Goal: Task Accomplishment & Management: Manage account settings

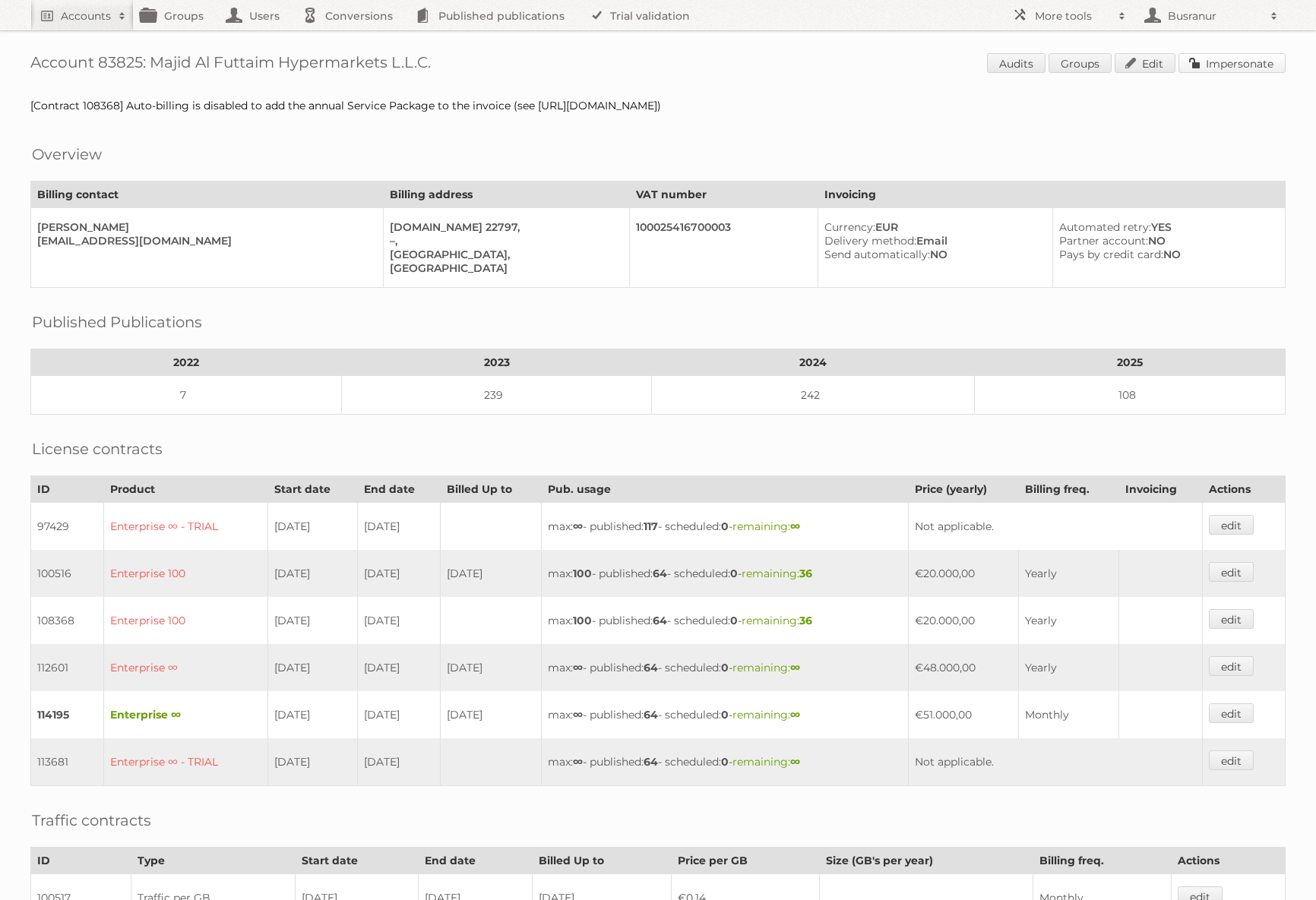
click at [1235, 64] on link "Impersonate" at bounding box center [1232, 62] width 107 height 20
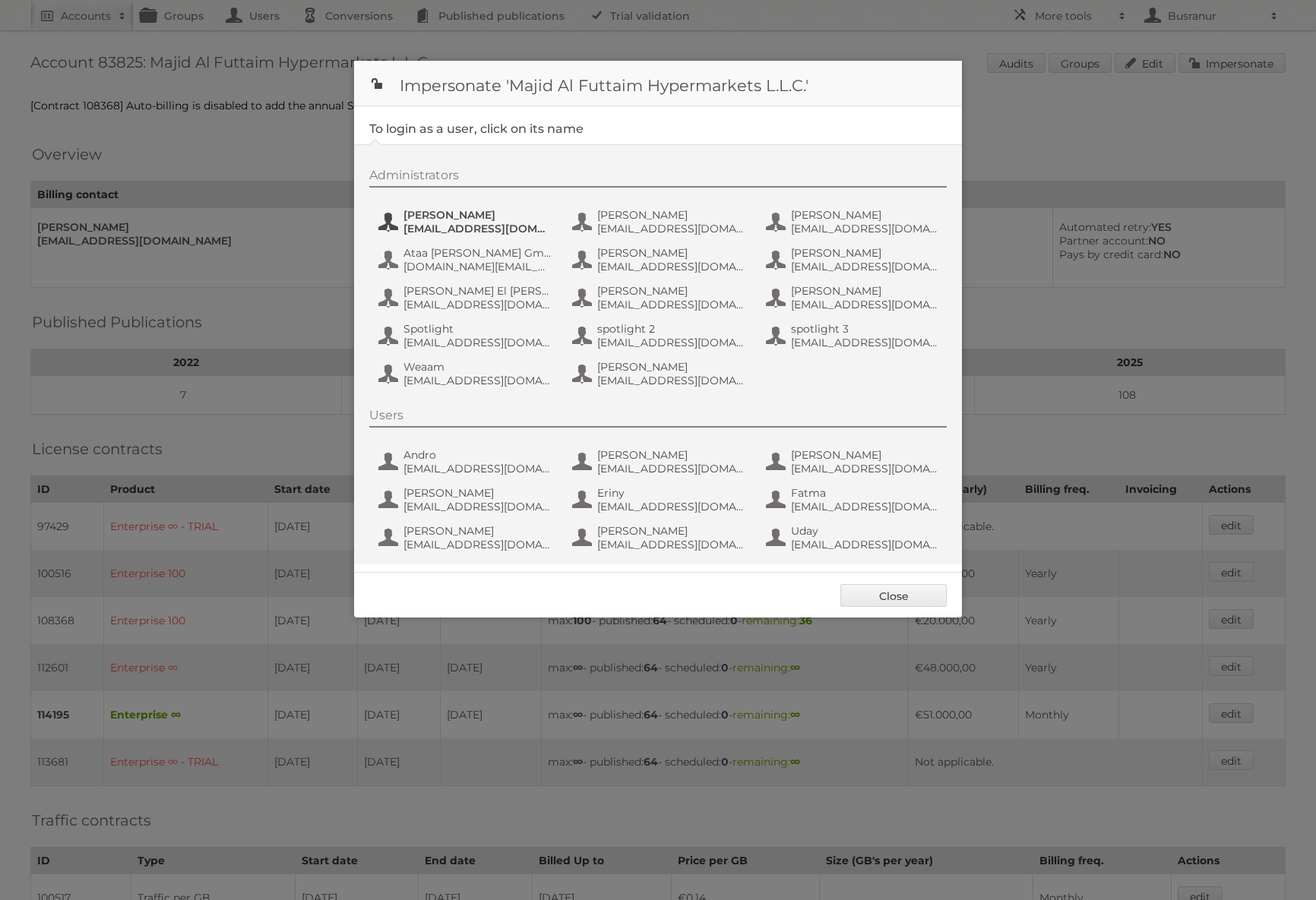
click at [511, 216] on span "Aastha Talwaria" at bounding box center [477, 214] width 147 height 13
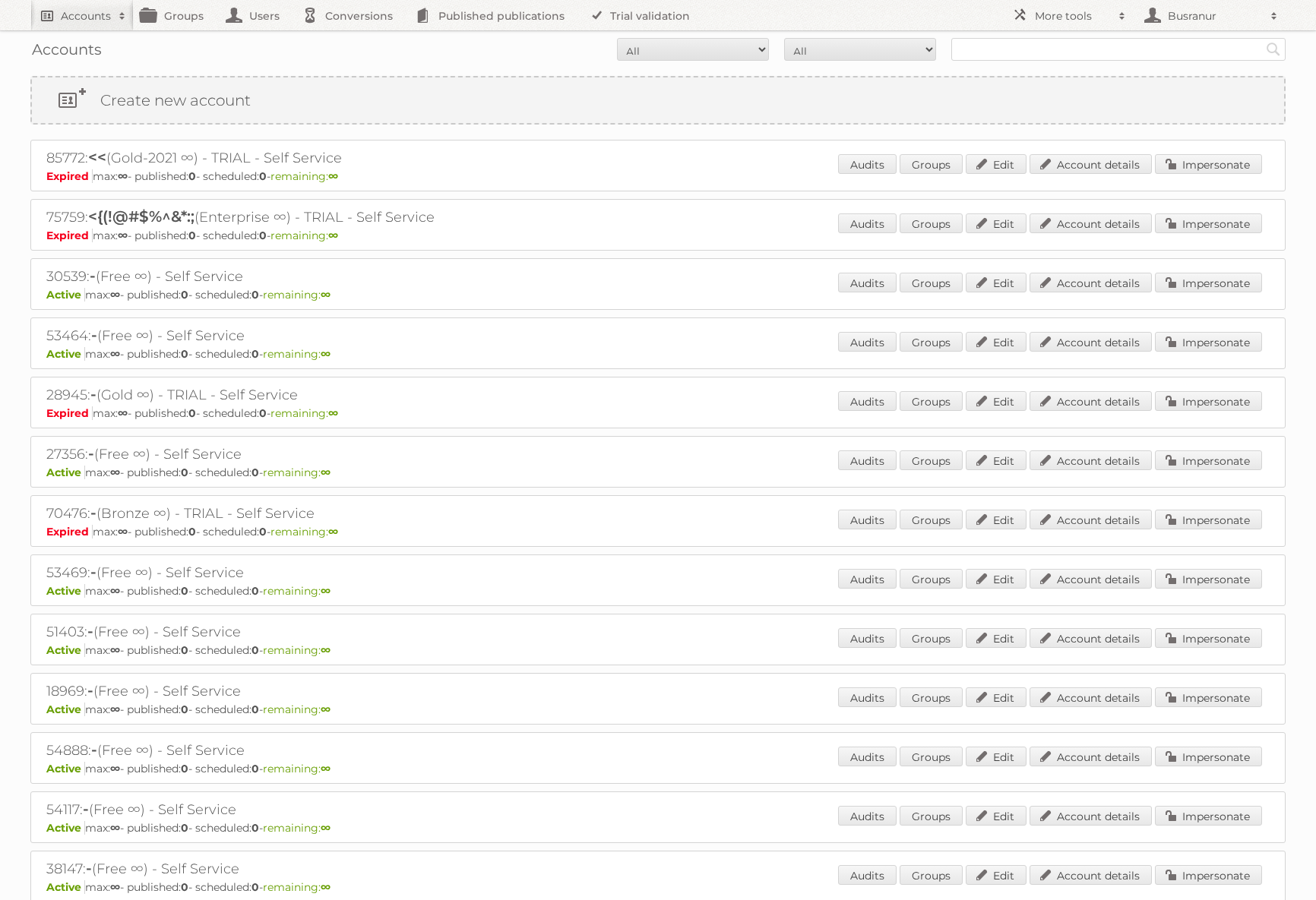
click at [107, 18] on h2 "Accounts" at bounding box center [85, 16] width 50 height 15
type input"] "[EMAIL_ADDRESS][DOMAIN_NAME]"
click at [350, 39] on input "Search" at bounding box center [362, 50] width 23 height 23
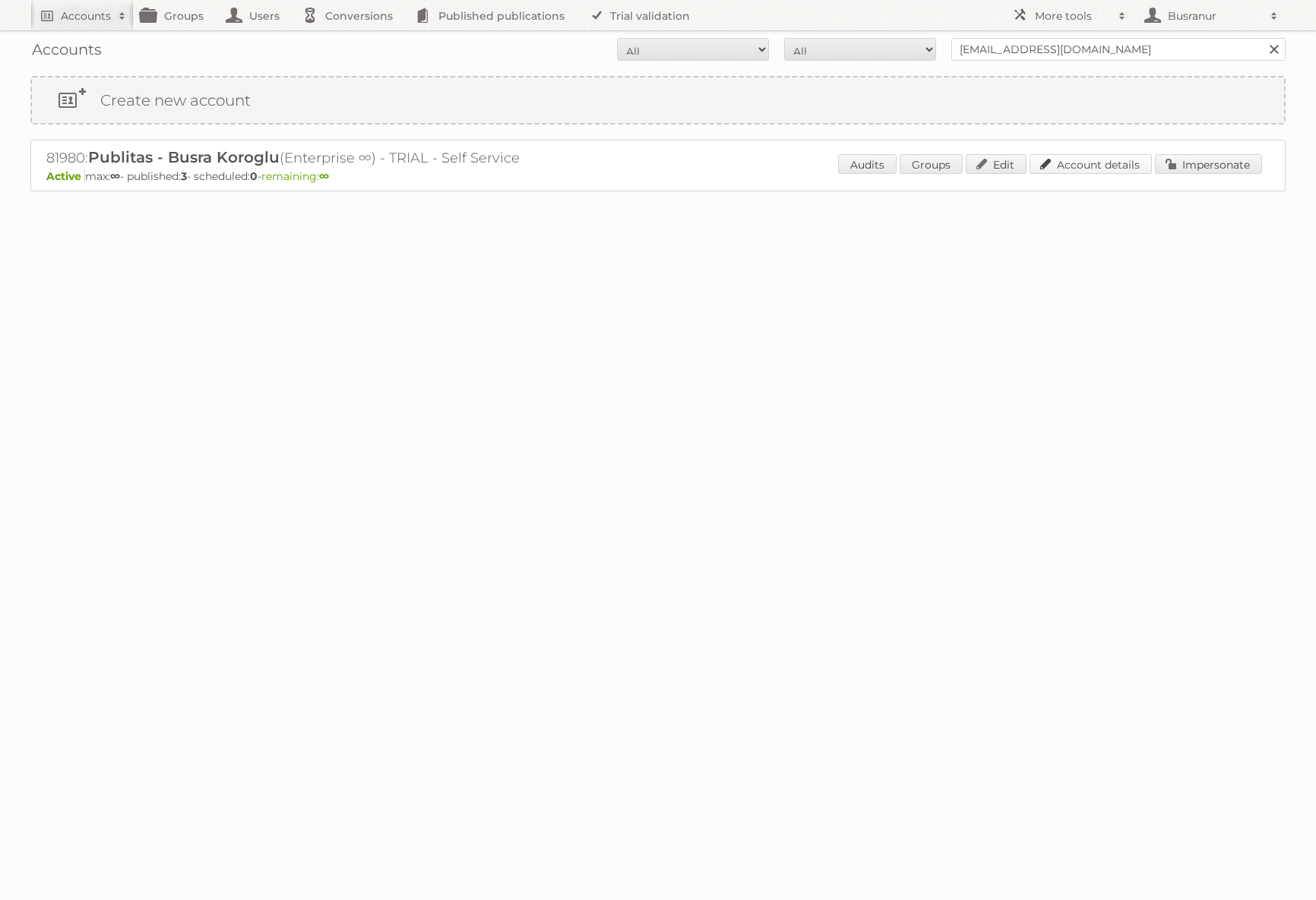
click at [1088, 166] on link "Account details" at bounding box center [1091, 163] width 123 height 20
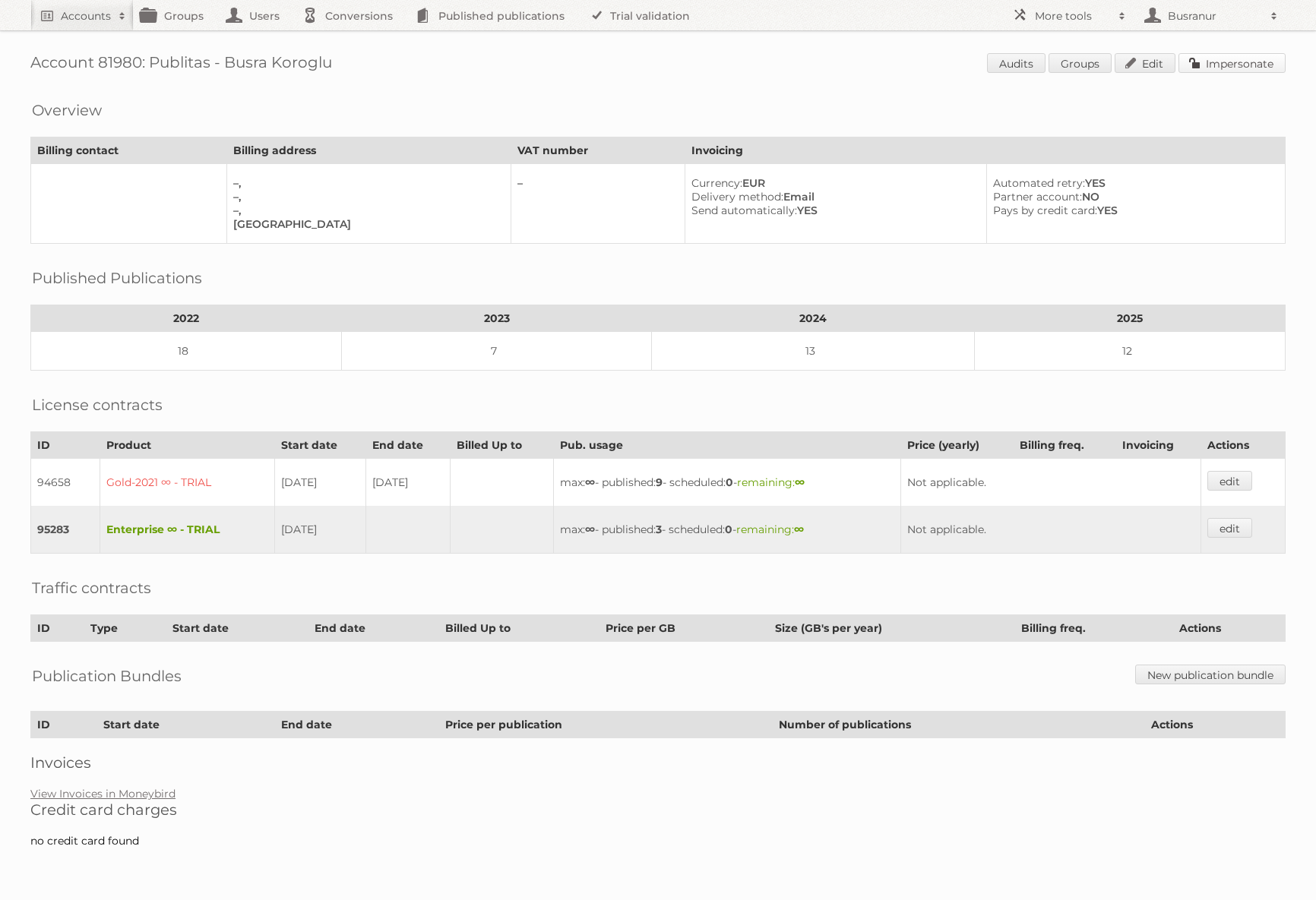
click at [1245, 65] on link "Impersonate" at bounding box center [1232, 62] width 107 height 20
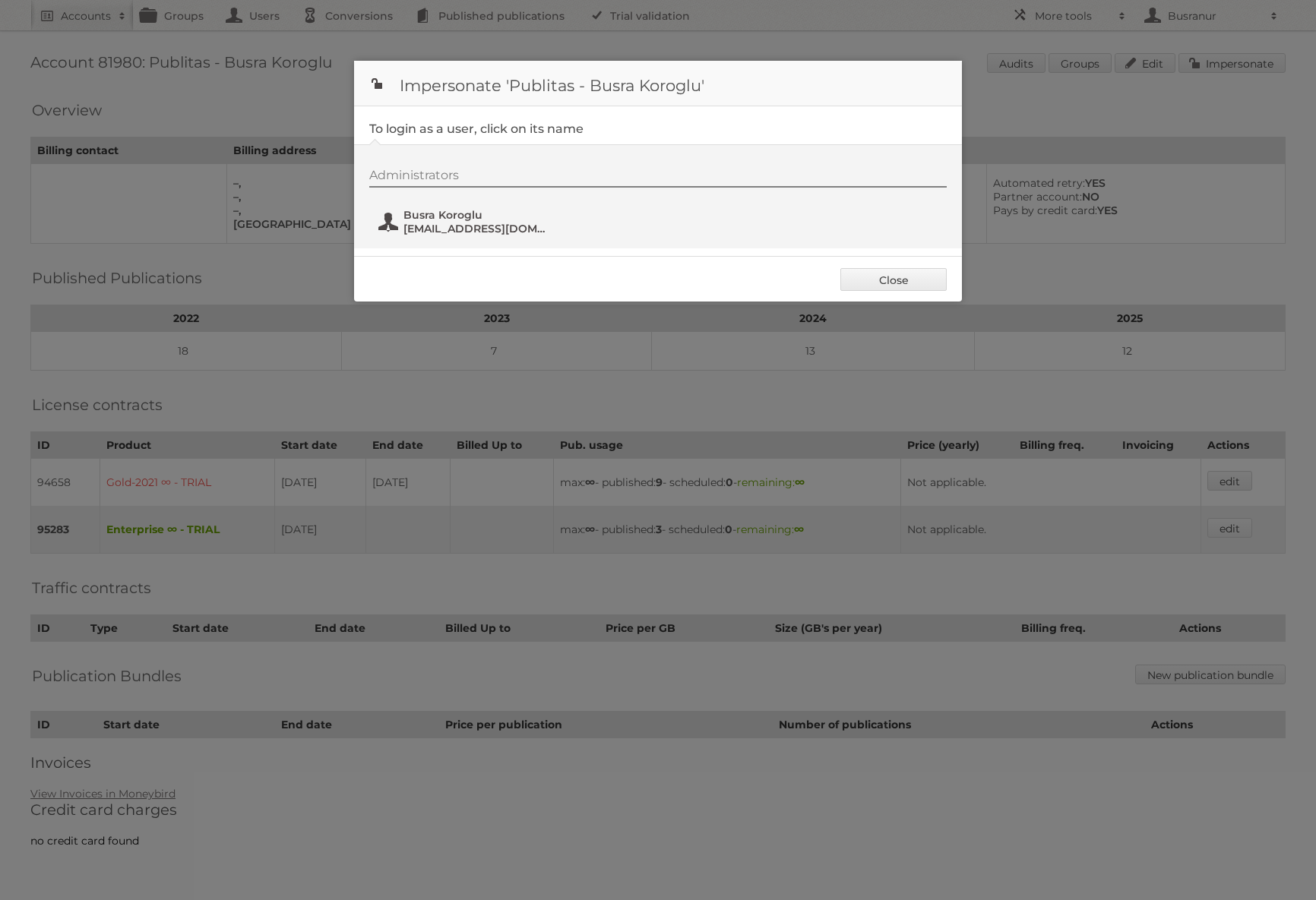
click at [450, 228] on span "busranur@publitas.com" at bounding box center [477, 229] width 147 height 13
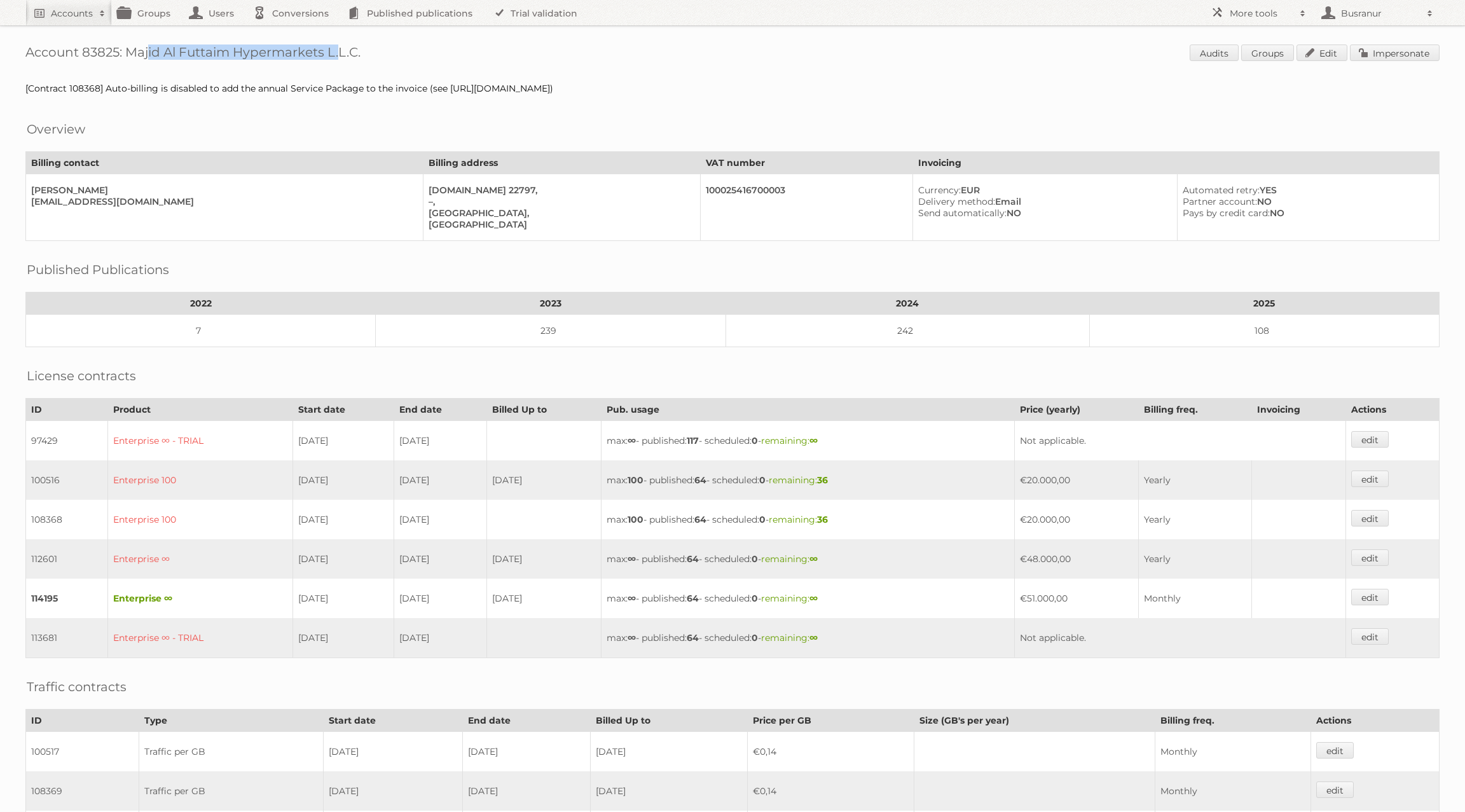
drag, startPoint x: 125, startPoint y: 47, endPoint x: 326, endPoint y: 49, distance: 201.0
click at [326, 49] on h1 "Account 83825: Majid Al Futtaim Hypermarkets L.L.C. Audits Groups Edit Imperson…" at bounding box center [732, 54] width 1414 height 19
copy h1 "Majid Al Futtaim Hypermarkets"
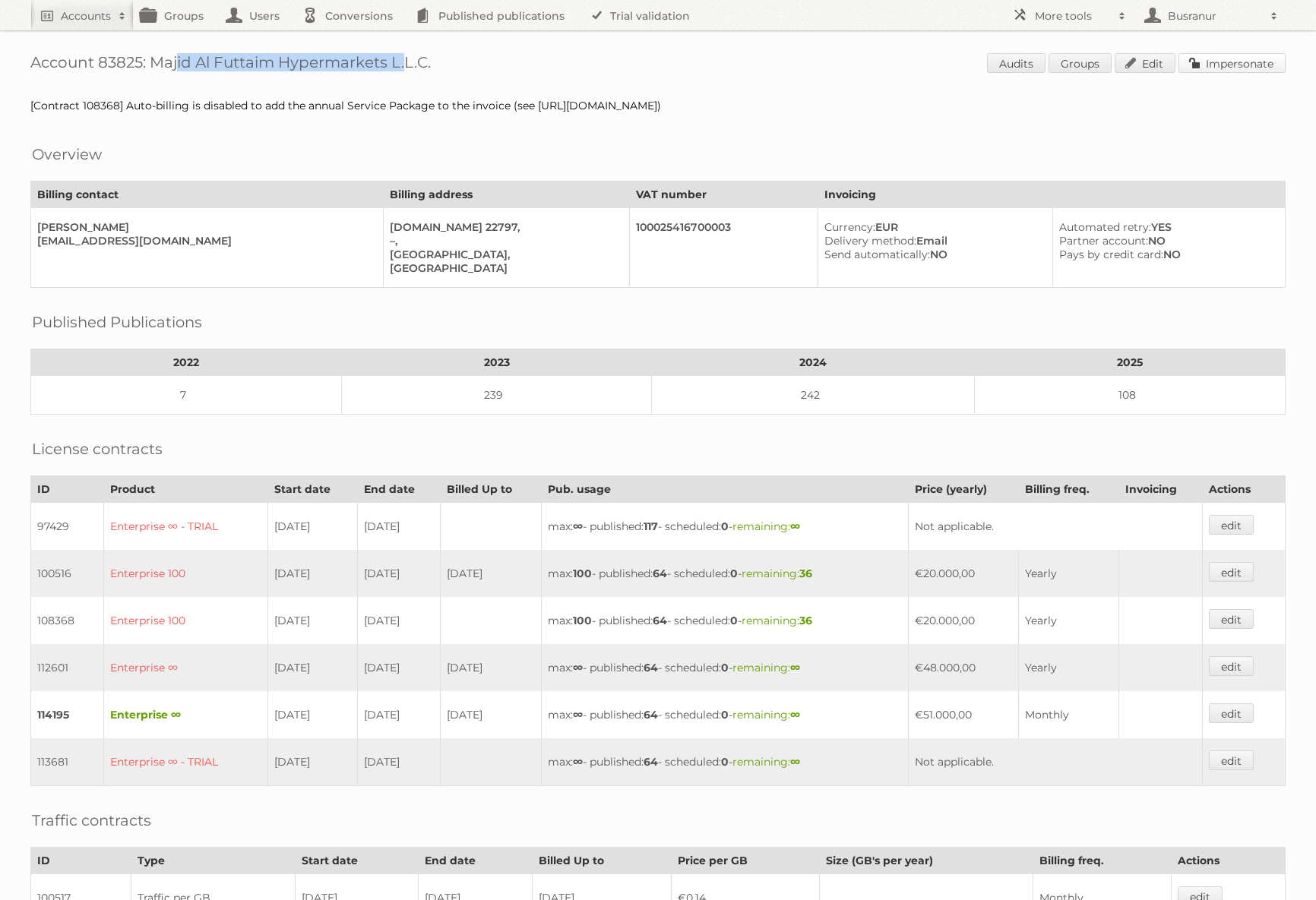
click at [1214, 68] on link "Impersonate" at bounding box center [1232, 62] width 107 height 20
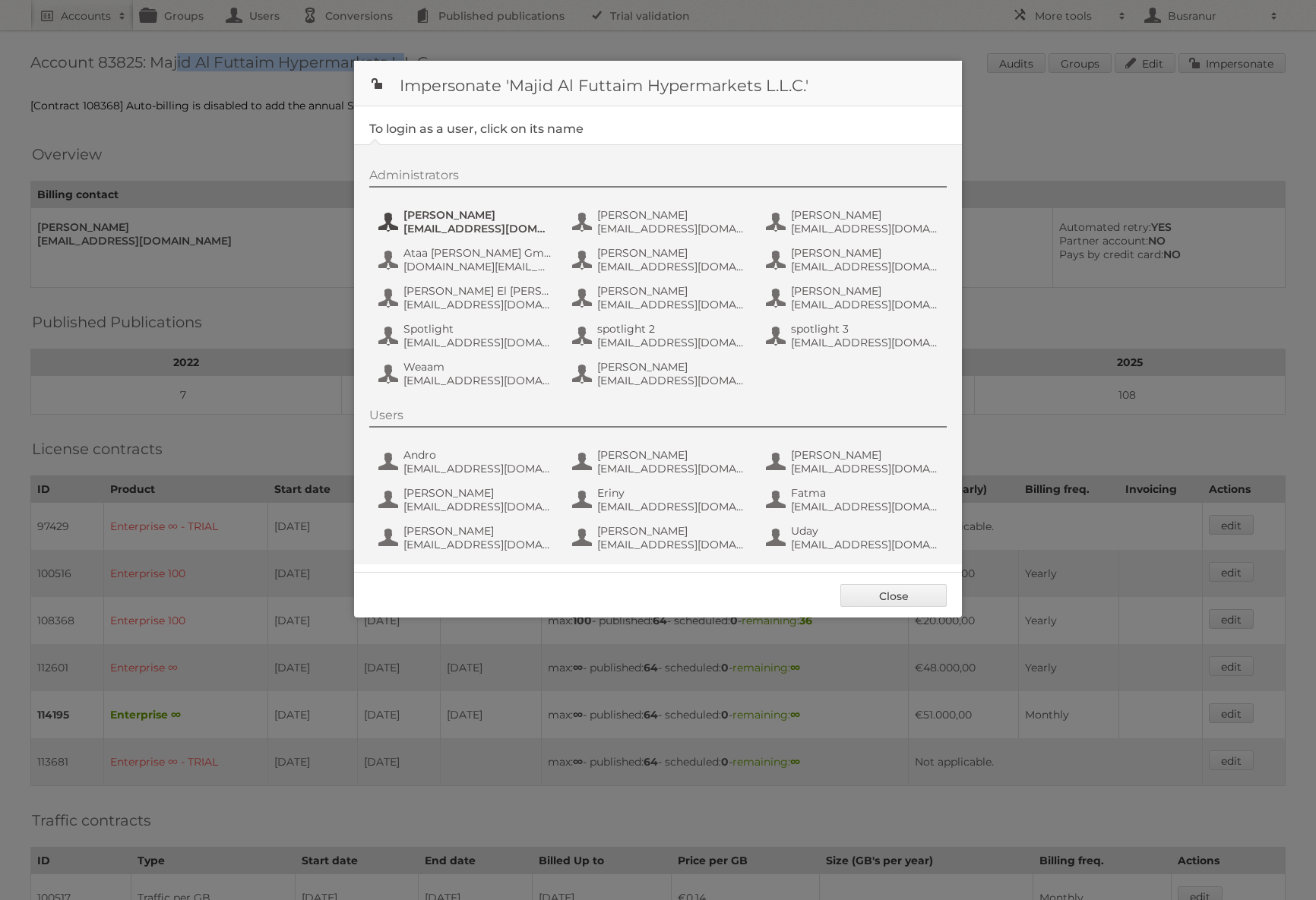
click at [472, 215] on span "Aastha Talwaria" at bounding box center [477, 214] width 147 height 13
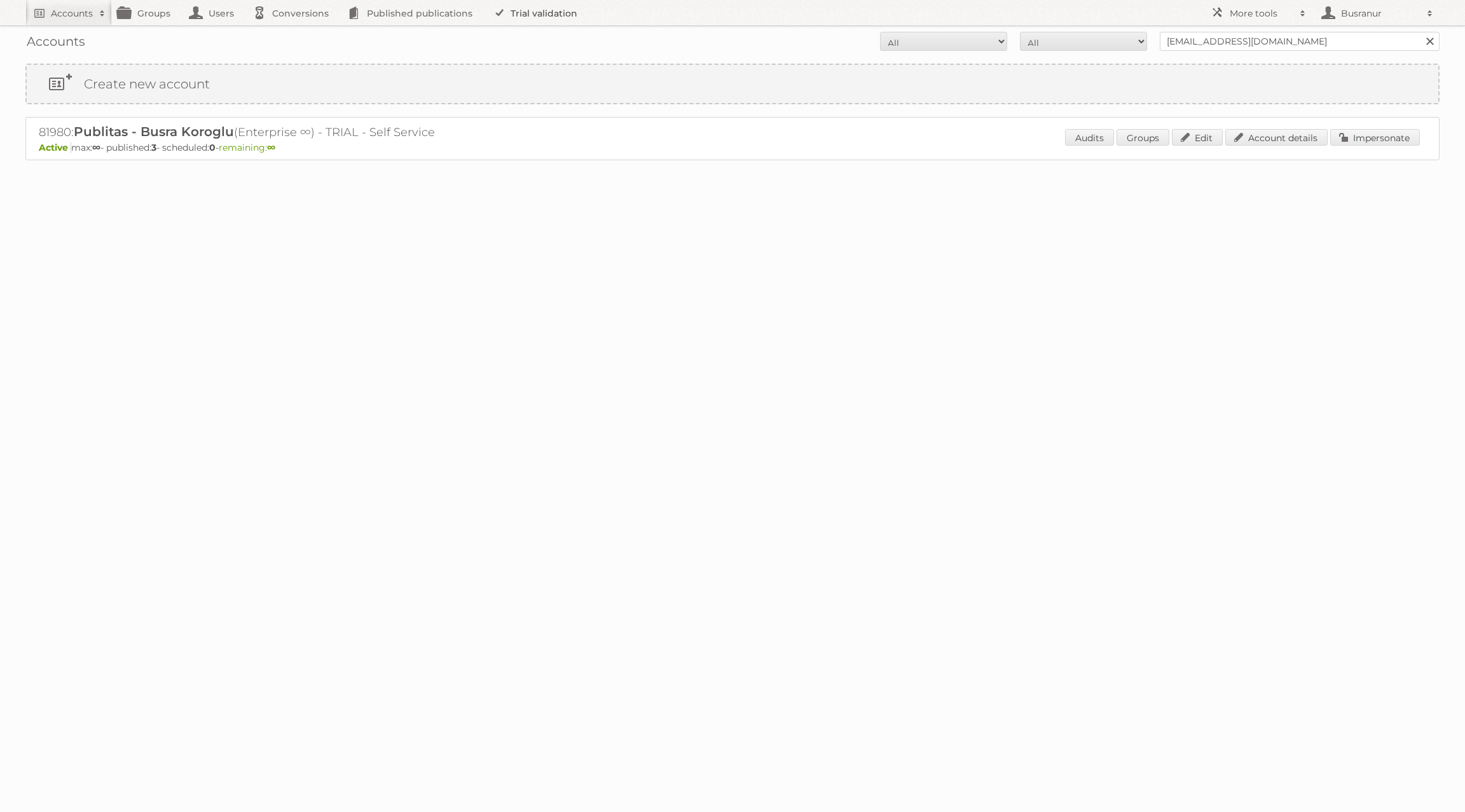
click at [544, 16] on link "Trial validation" at bounding box center [538, 13] width 105 height 25
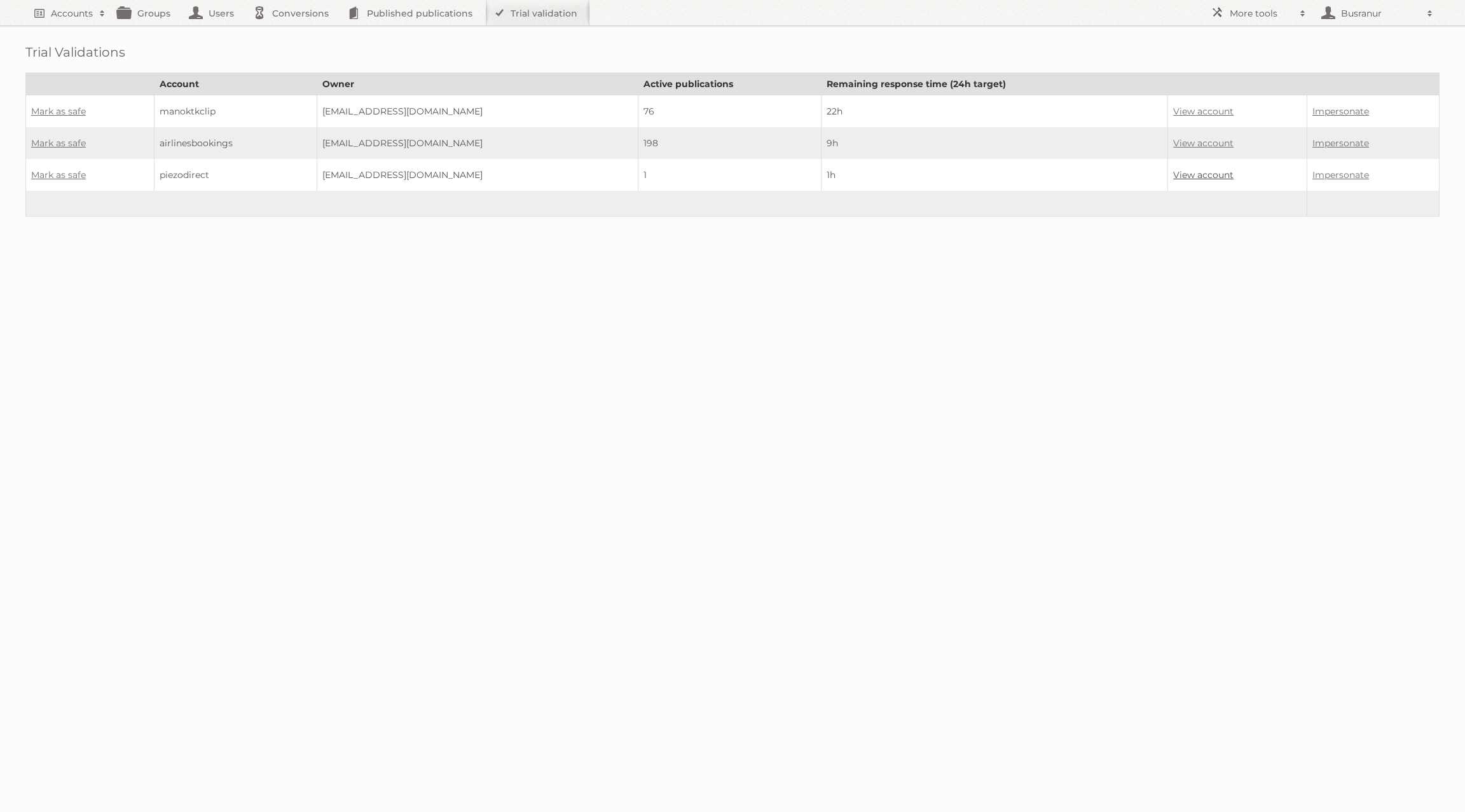
click at [1215, 173] on link "View account" at bounding box center [1203, 175] width 60 height 11
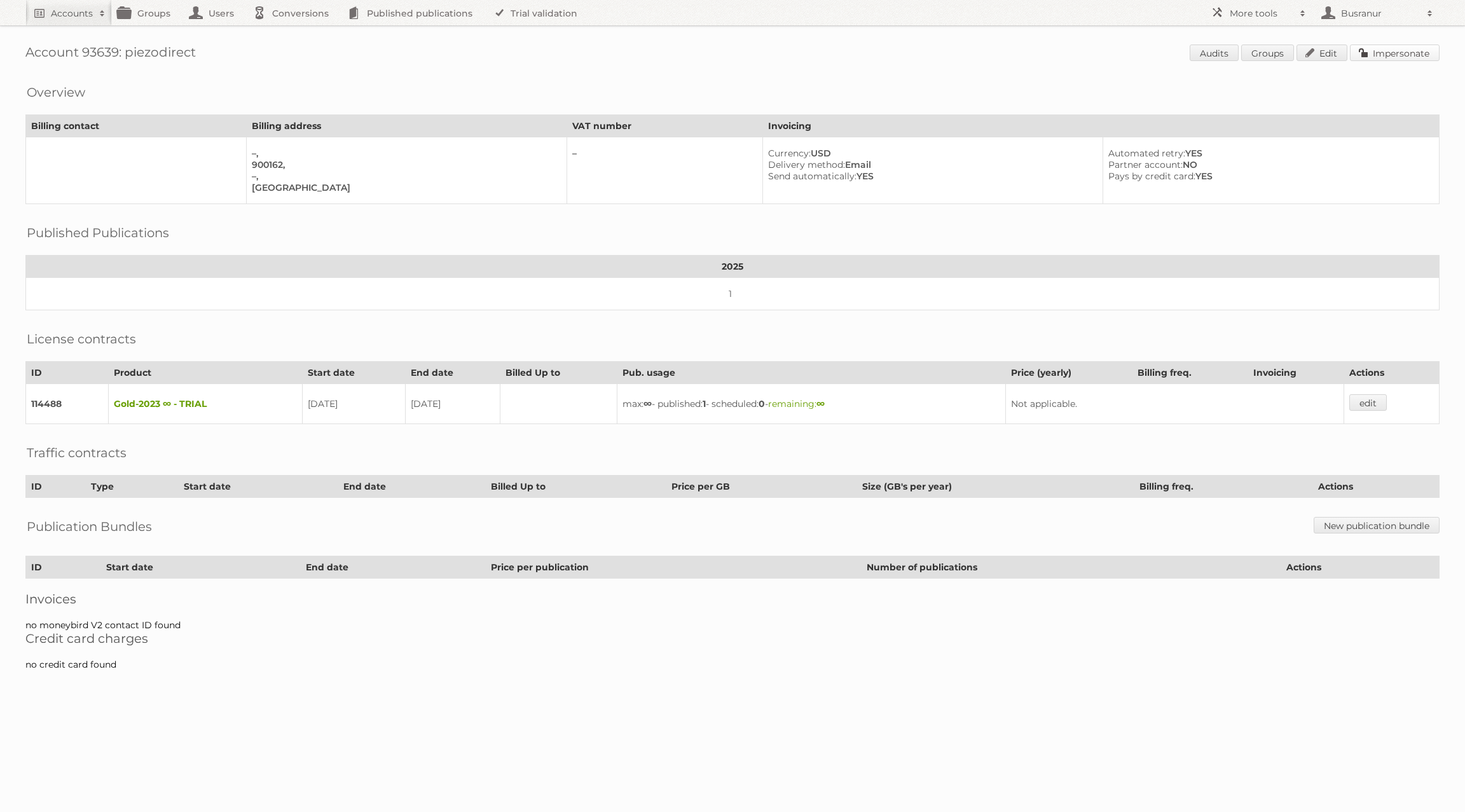
click at [1387, 54] on link "Impersonate" at bounding box center [1395, 52] width 89 height 17
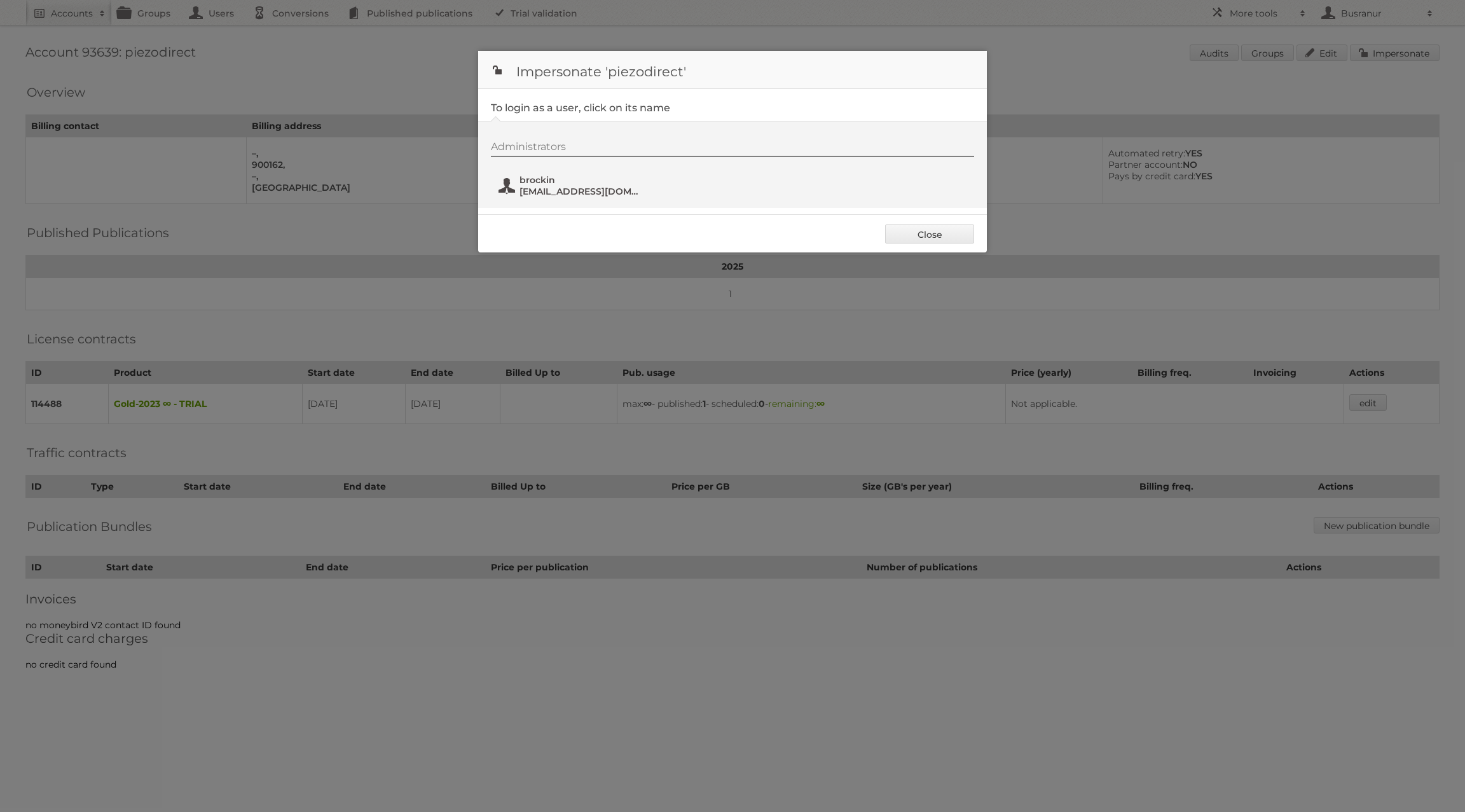
click at [557, 179] on span "brockin" at bounding box center [581, 179] width 123 height 11
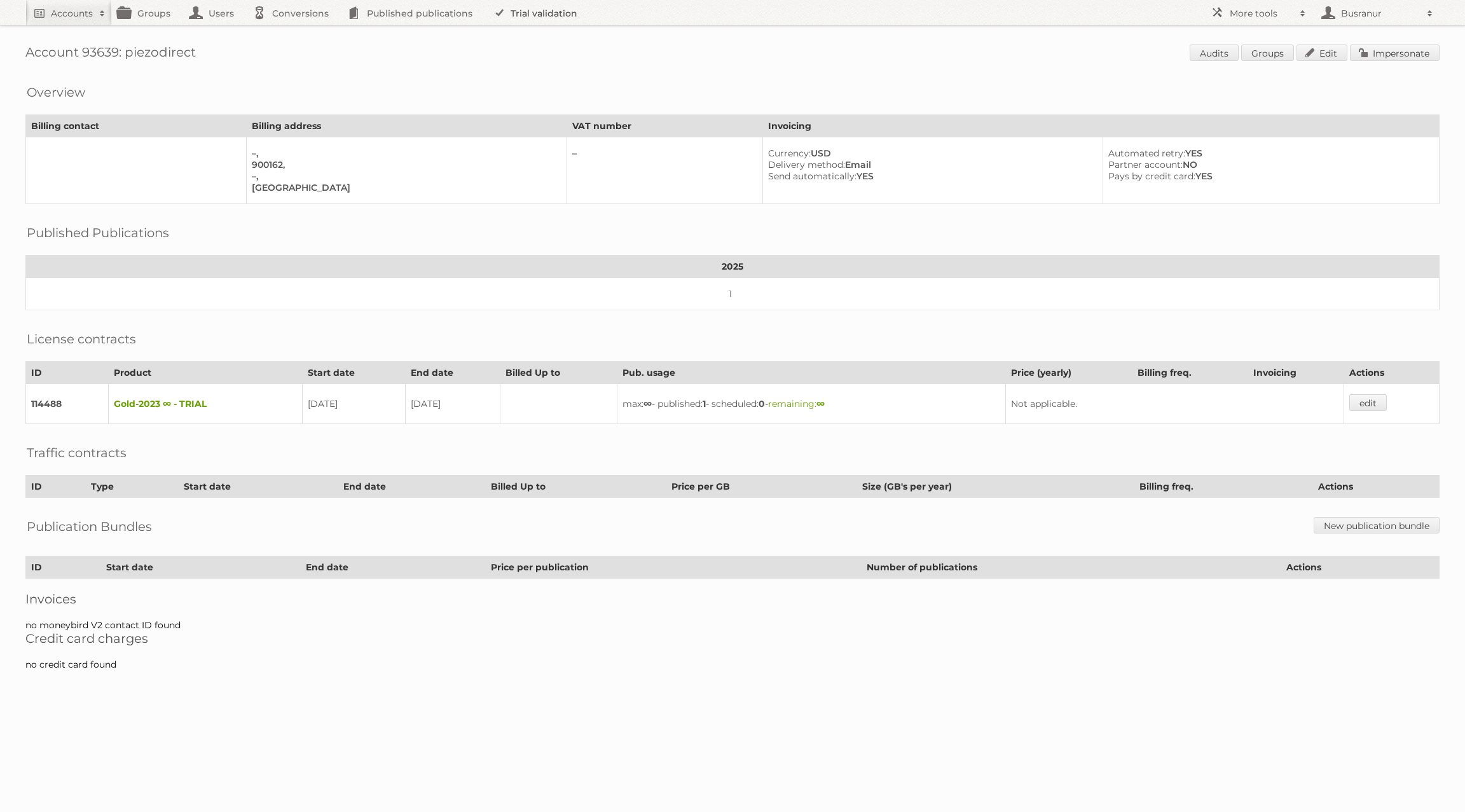
click at [539, 10] on link "Trial validation" at bounding box center [538, 13] width 105 height 25
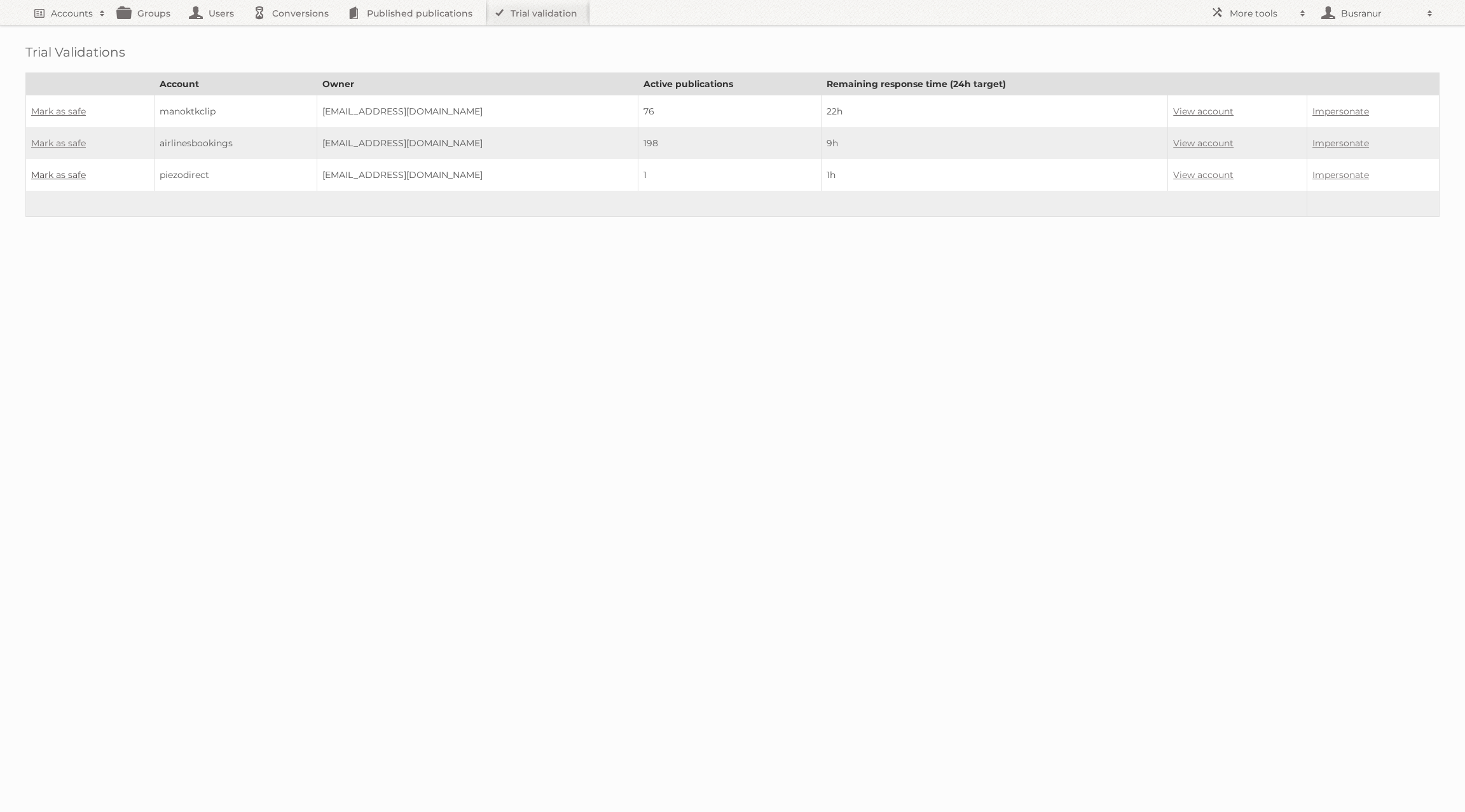
click at [48, 173] on link "Mark as safe" at bounding box center [58, 175] width 55 height 11
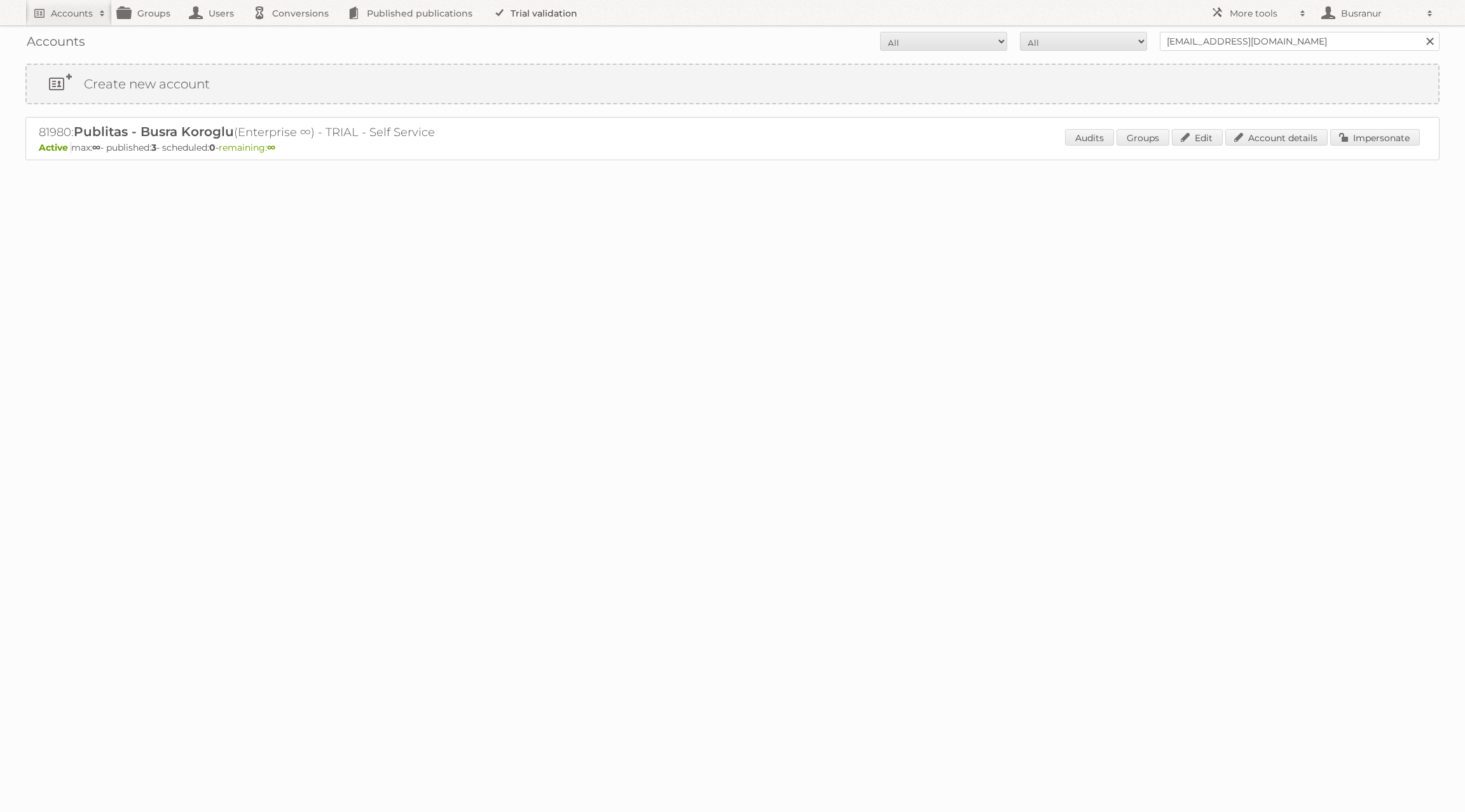
click at [539, 17] on link "Trial validation" at bounding box center [538, 13] width 105 height 25
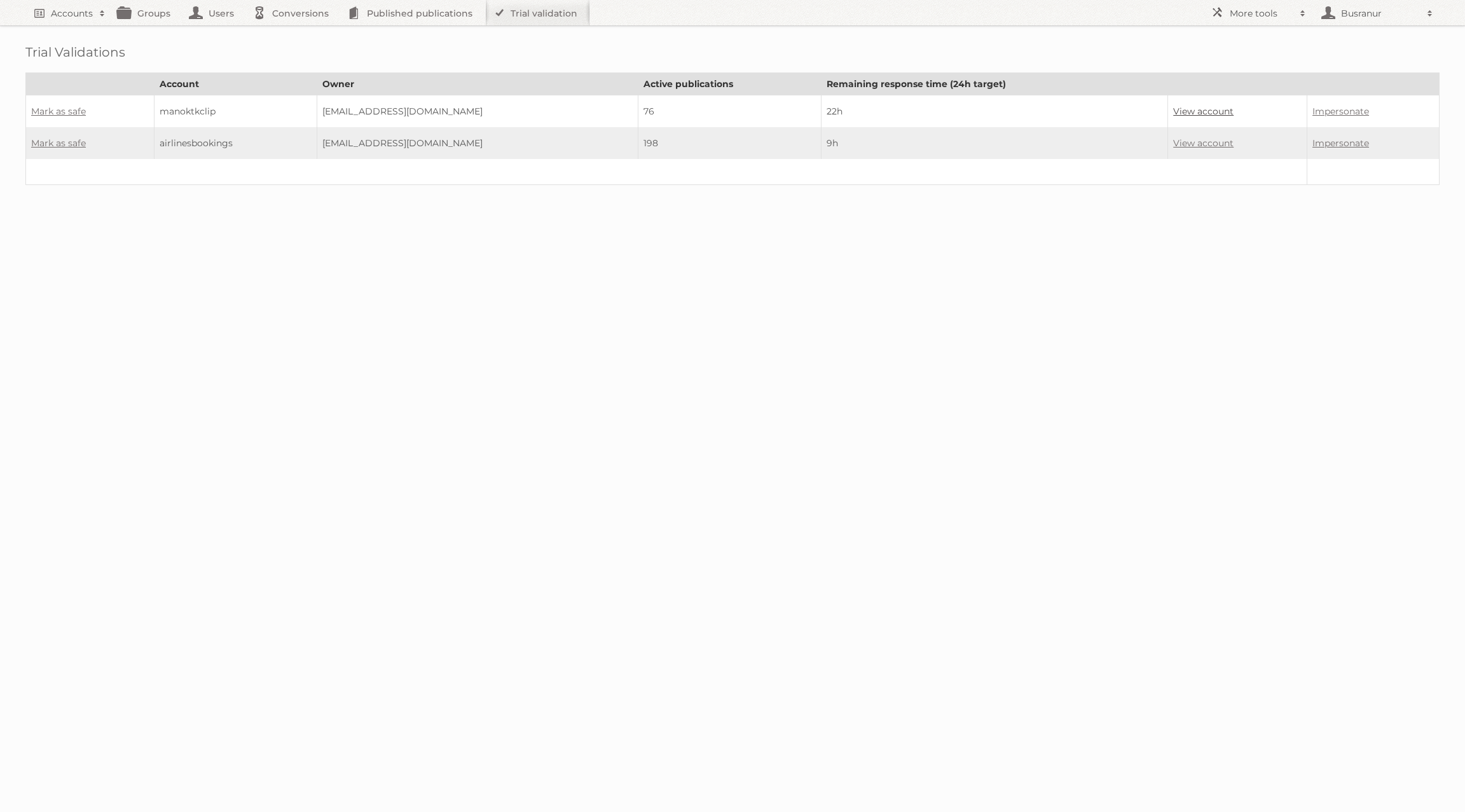
click at [1185, 110] on link "View account" at bounding box center [1203, 111] width 60 height 11
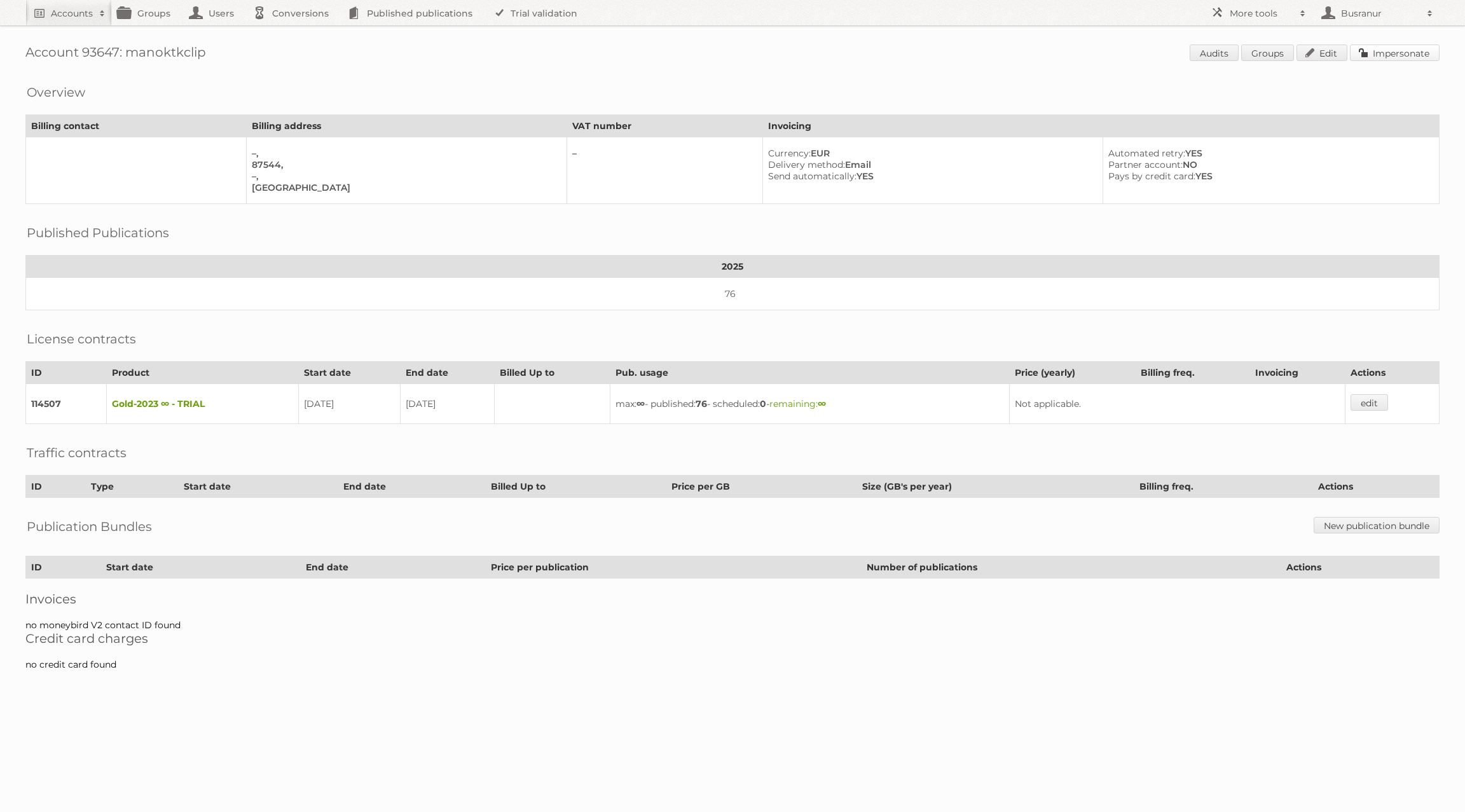
click at [1402, 58] on link "Impersonate" at bounding box center [1395, 52] width 89 height 17
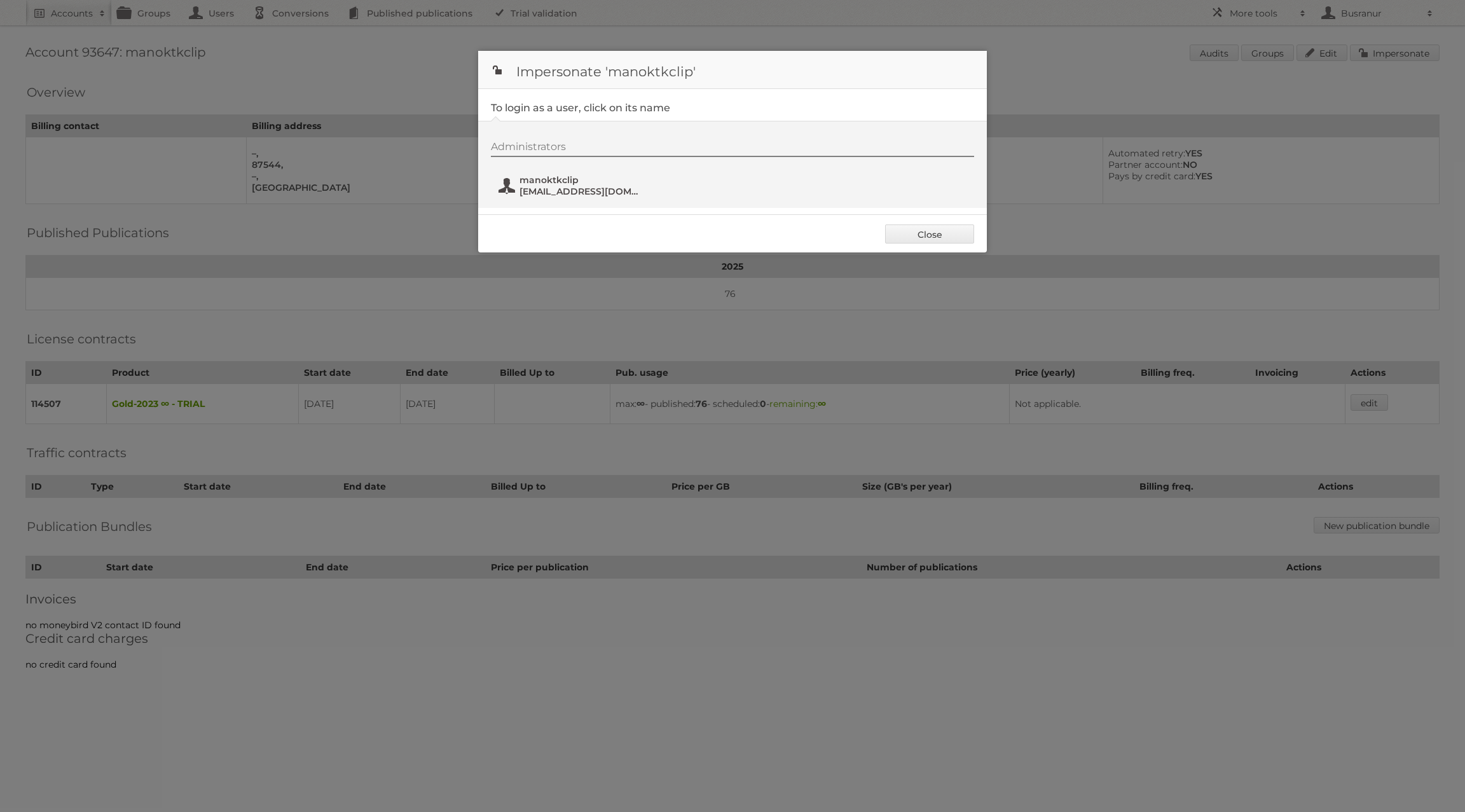
click at [563, 187] on span "manoktkclip@viral10.net" at bounding box center [581, 191] width 123 height 11
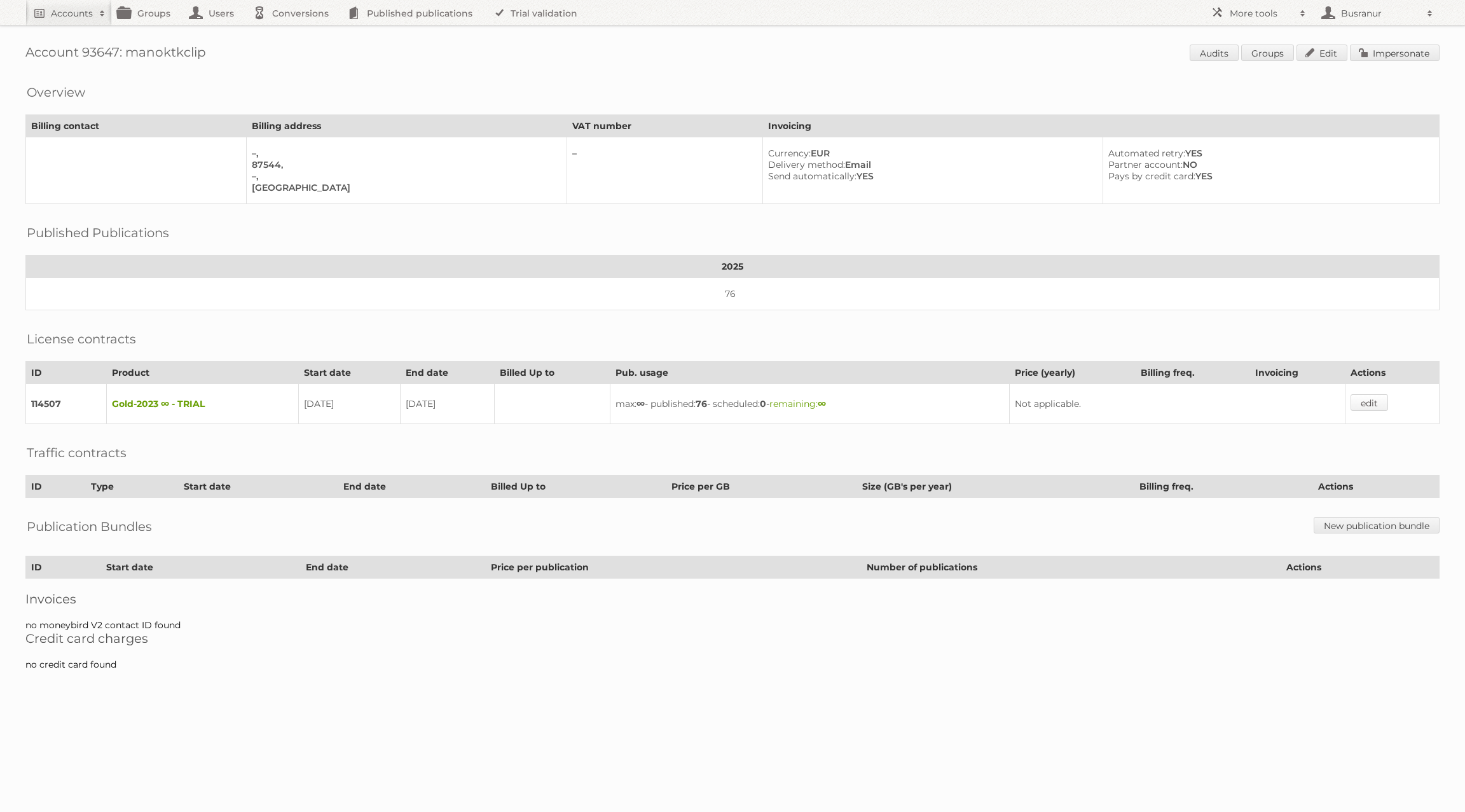
click at [1371, 395] on link "edit" at bounding box center [1369, 402] width 37 height 17
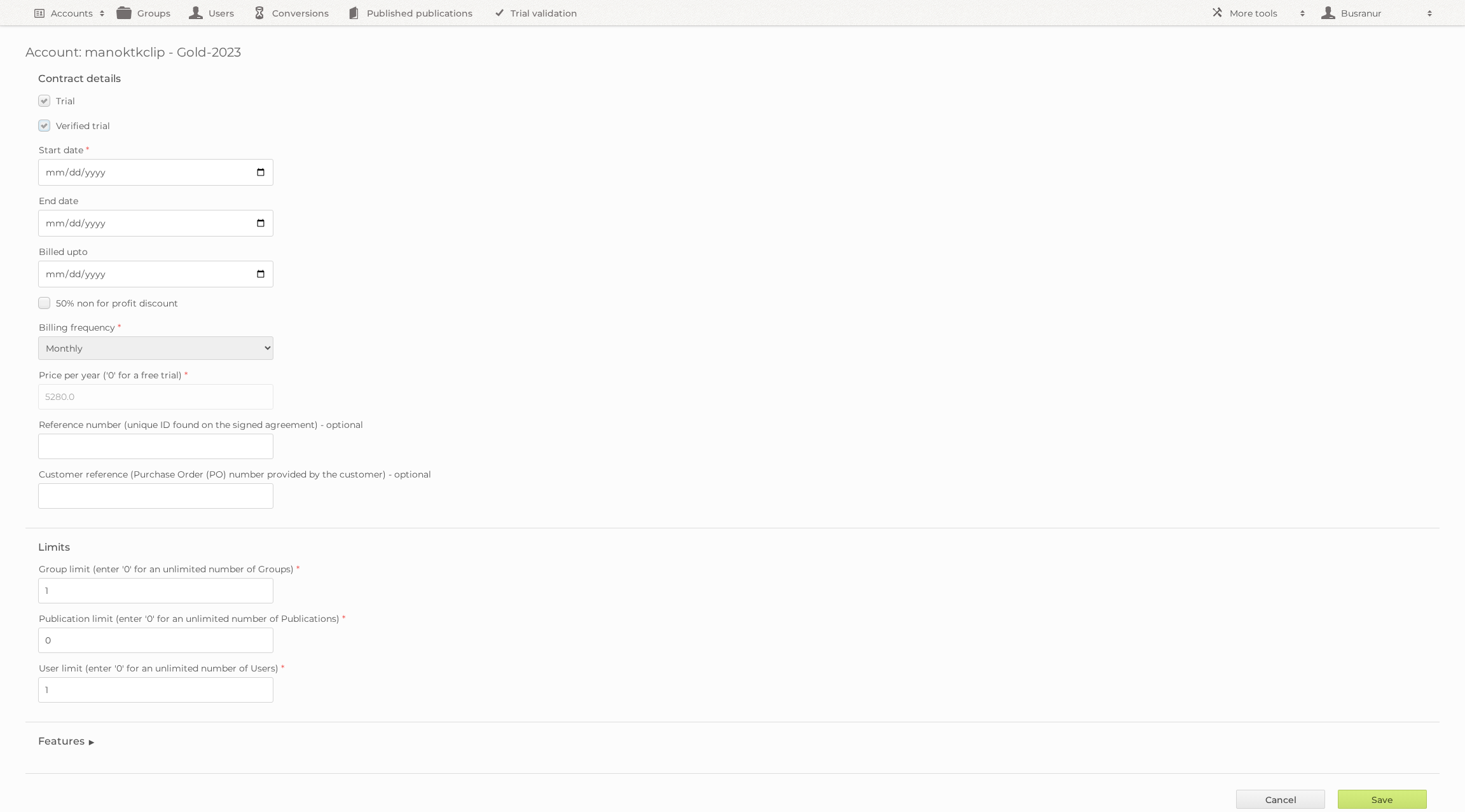
click at [43, 123] on label "Verified trial" at bounding box center [74, 125] width 72 height 18
click at [0, 0] on input "Verified trial" at bounding box center [0, 0] width 0 height 0
click at [229, 168] on input "2025-08-26" at bounding box center [156, 172] width 236 height 27
type input "2025-08-25"
click at [47, 222] on input "2025-09-09" at bounding box center [156, 223] width 236 height 27
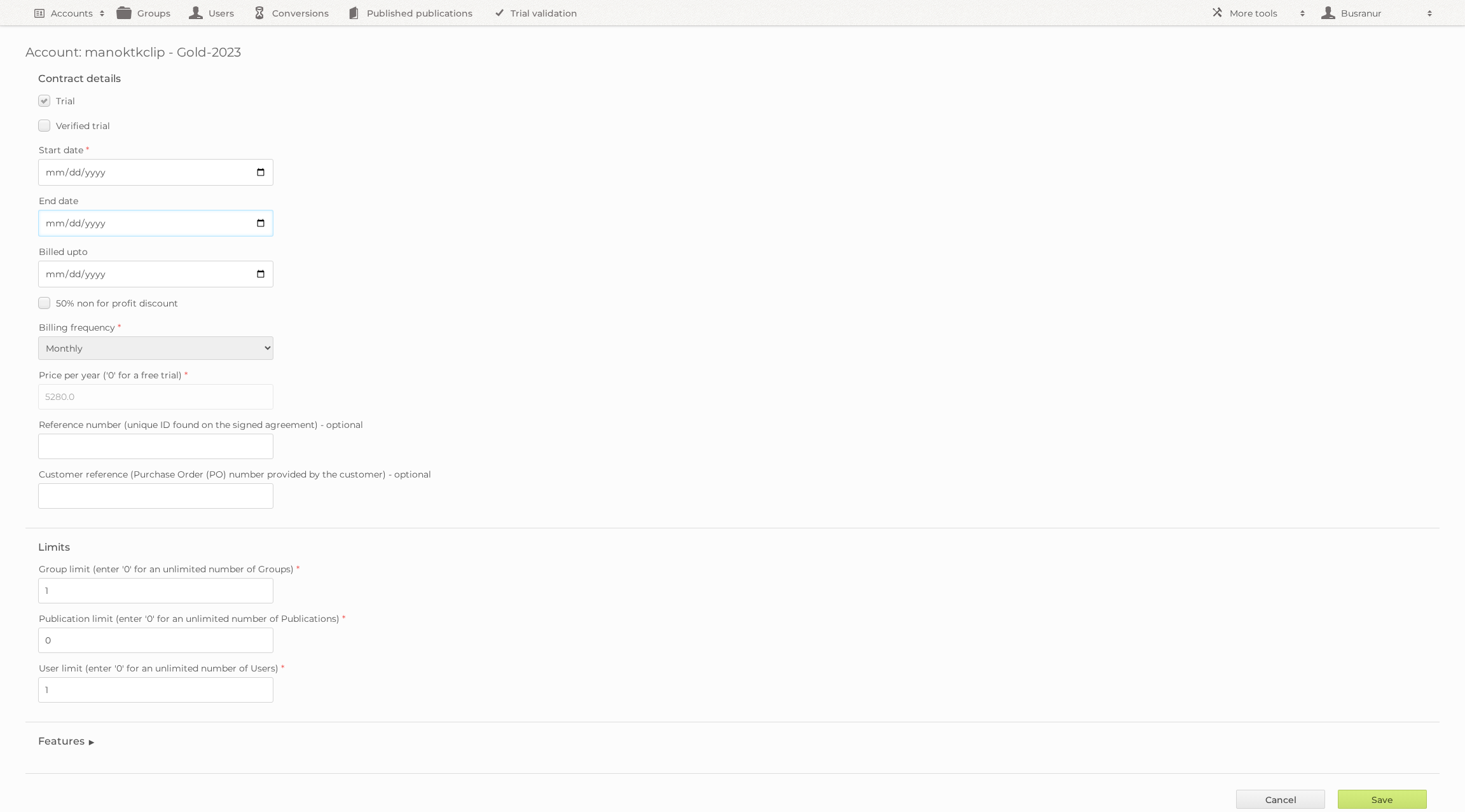
type input "2025-09-25"
type input "2025-08-25"
click at [1370, 790] on input "Save" at bounding box center [1383, 799] width 89 height 19
type input "..."
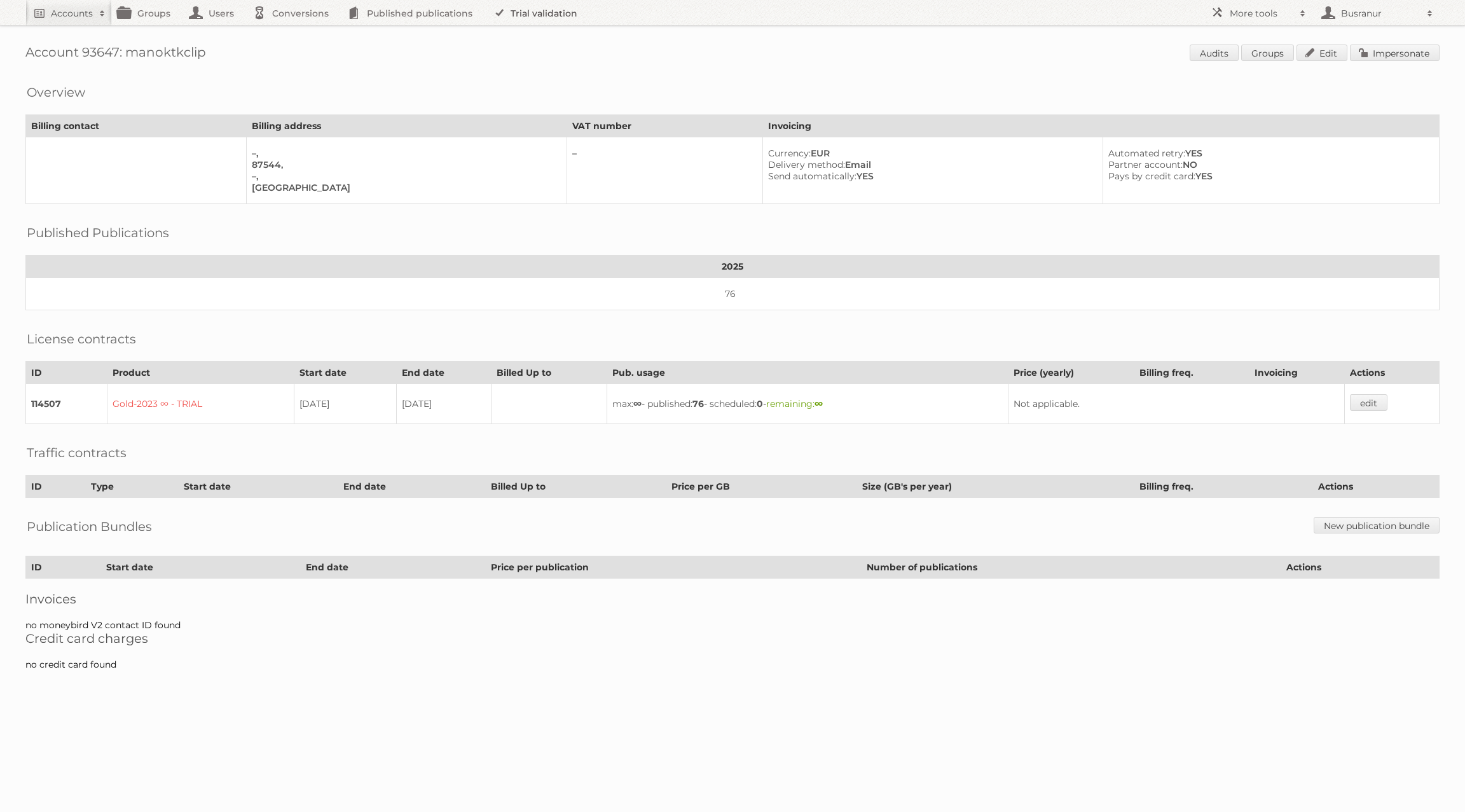
click at [549, 5] on link "Trial validation" at bounding box center [538, 13] width 105 height 25
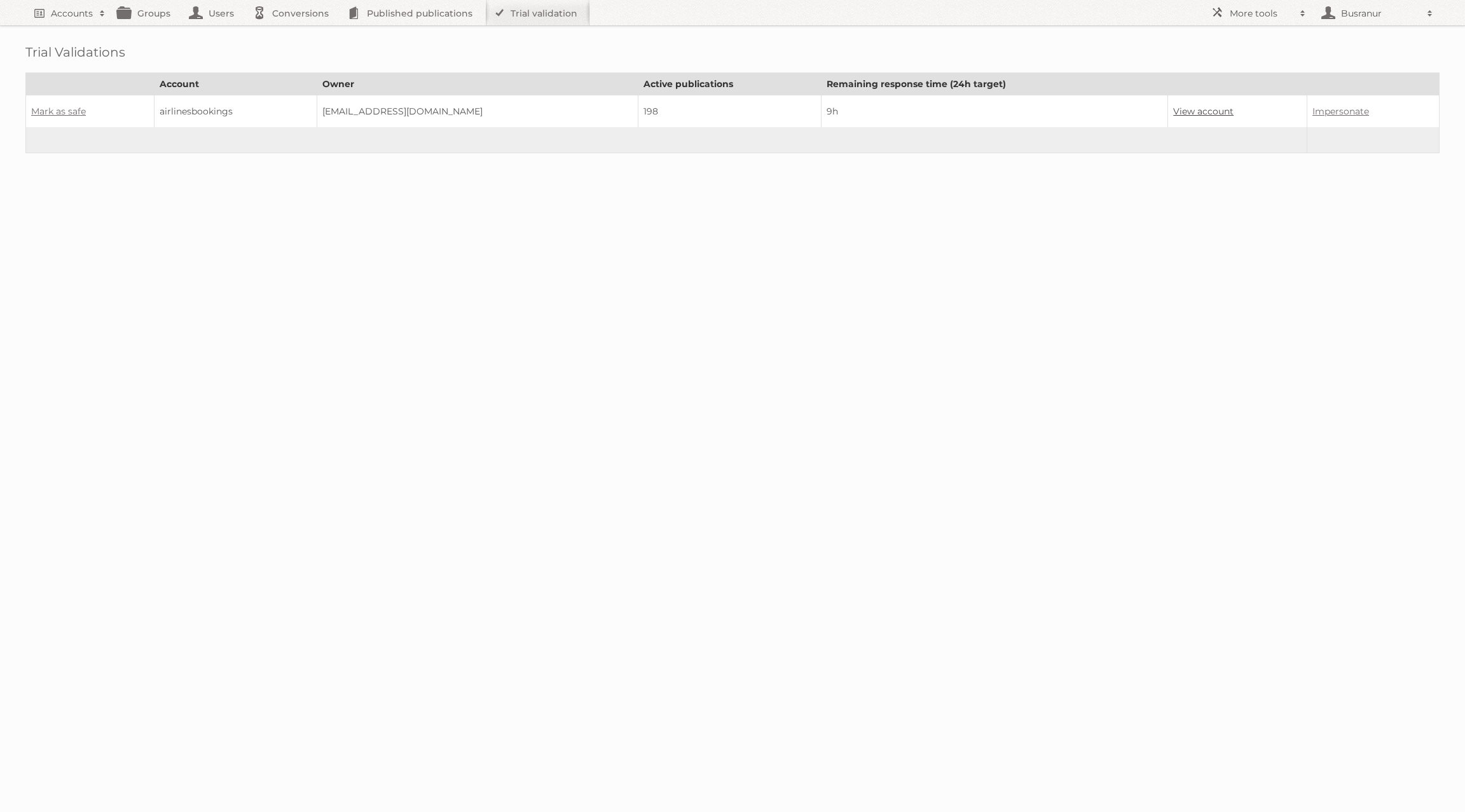
click at [1175, 109] on link "View account" at bounding box center [1203, 111] width 60 height 11
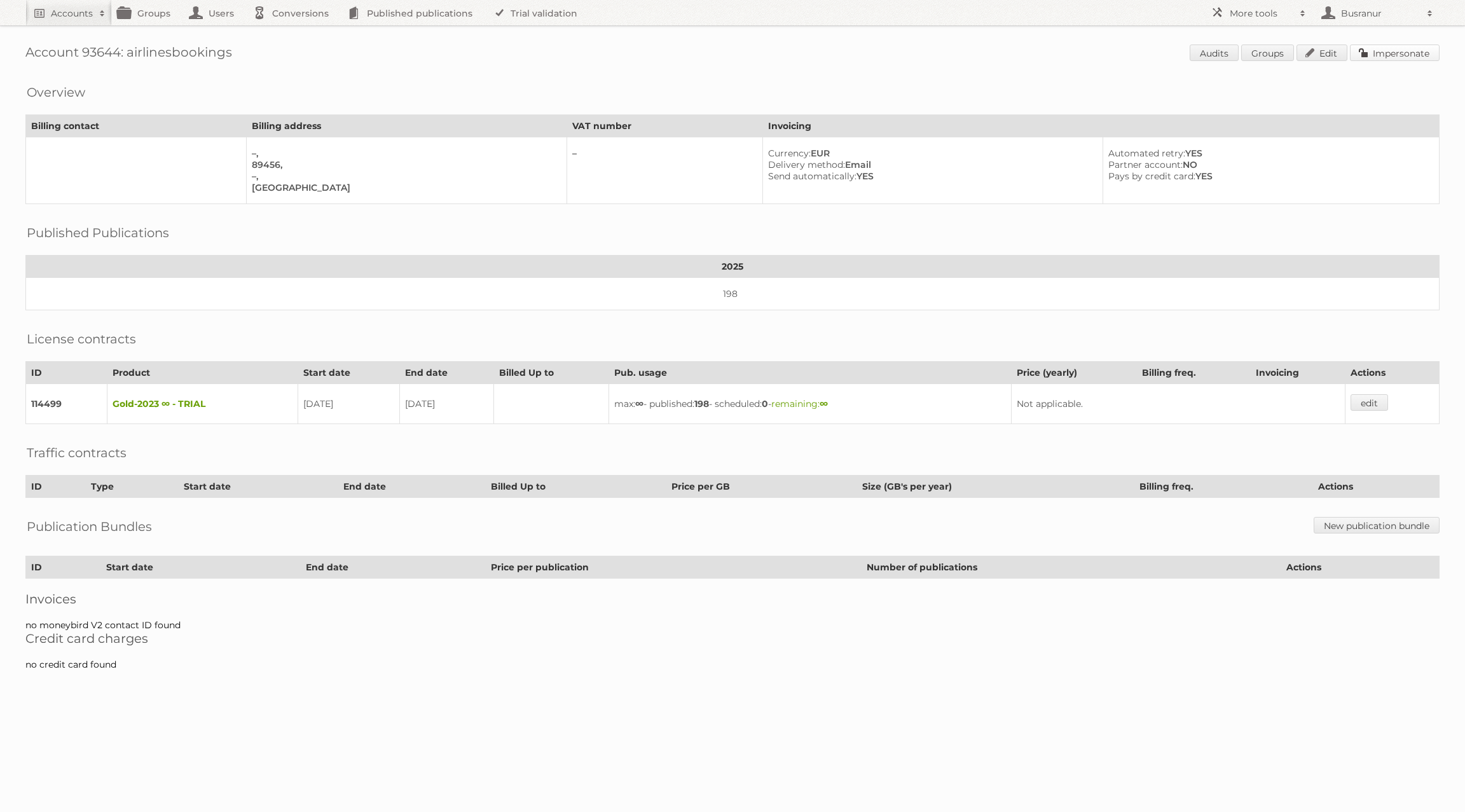
click at [1368, 57] on link "Impersonate" at bounding box center [1395, 52] width 89 height 17
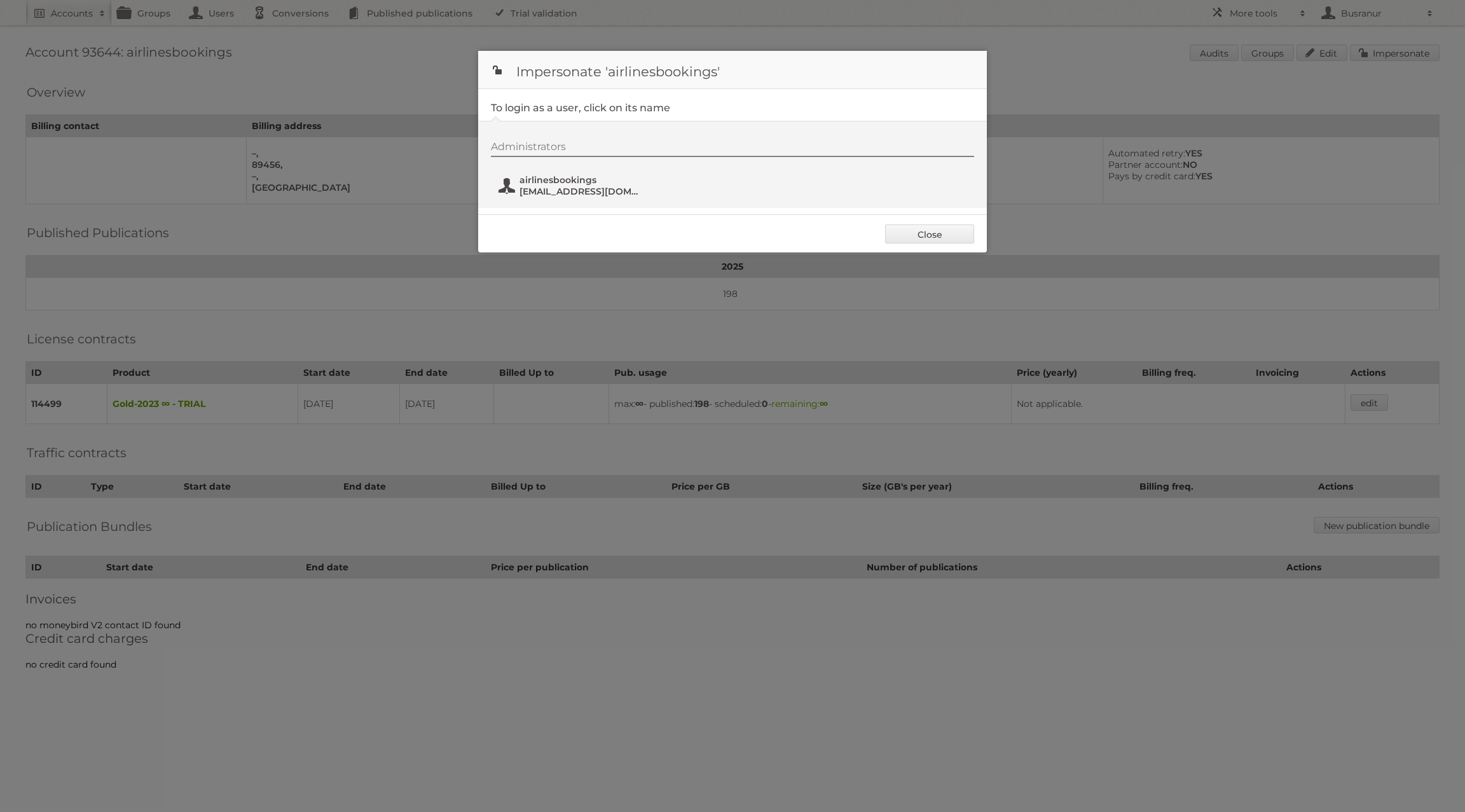
click at [571, 179] on span "airlinesbookings" at bounding box center [581, 179] width 123 height 11
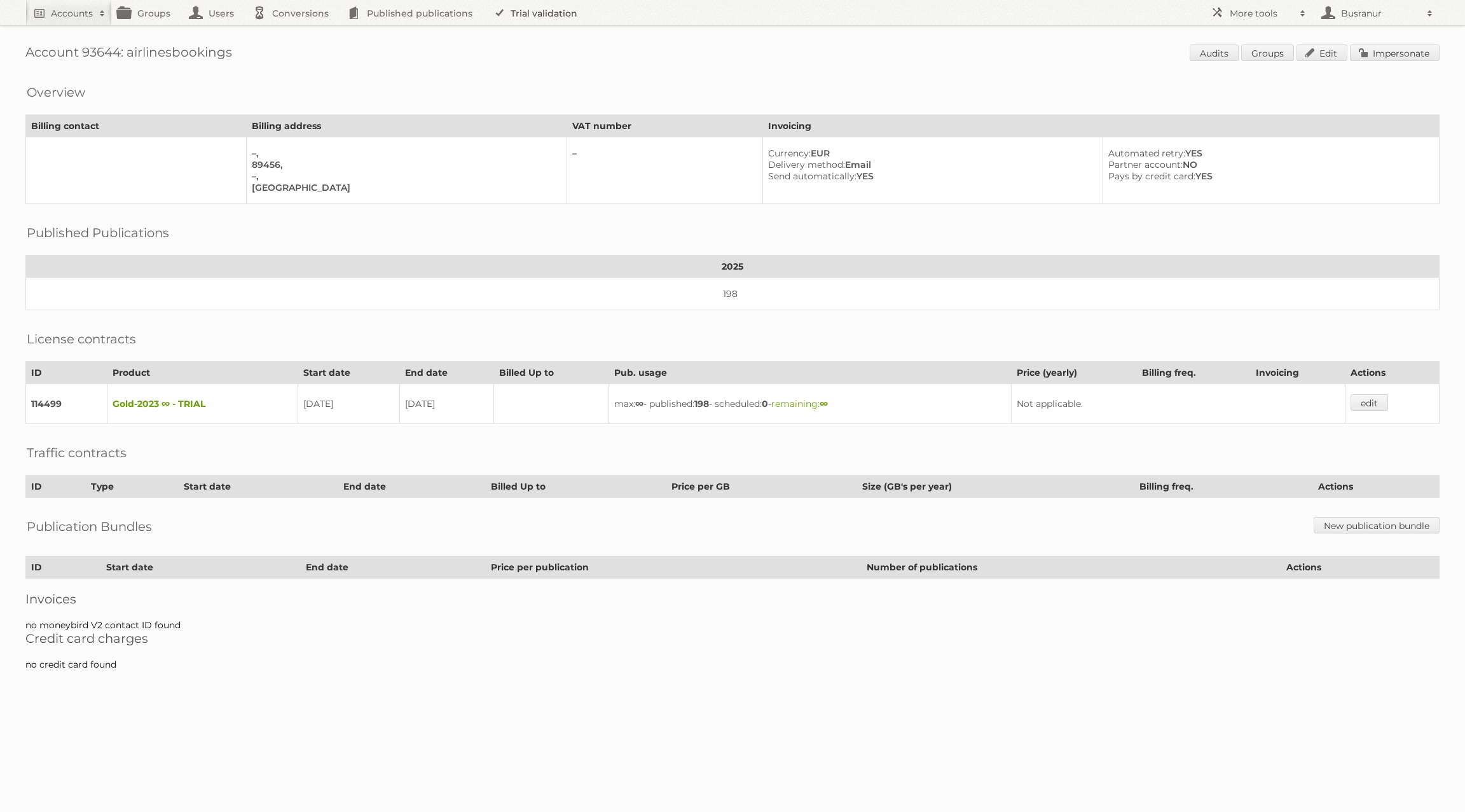
click at [568, 6] on link "Trial validation" at bounding box center [538, 13] width 105 height 25
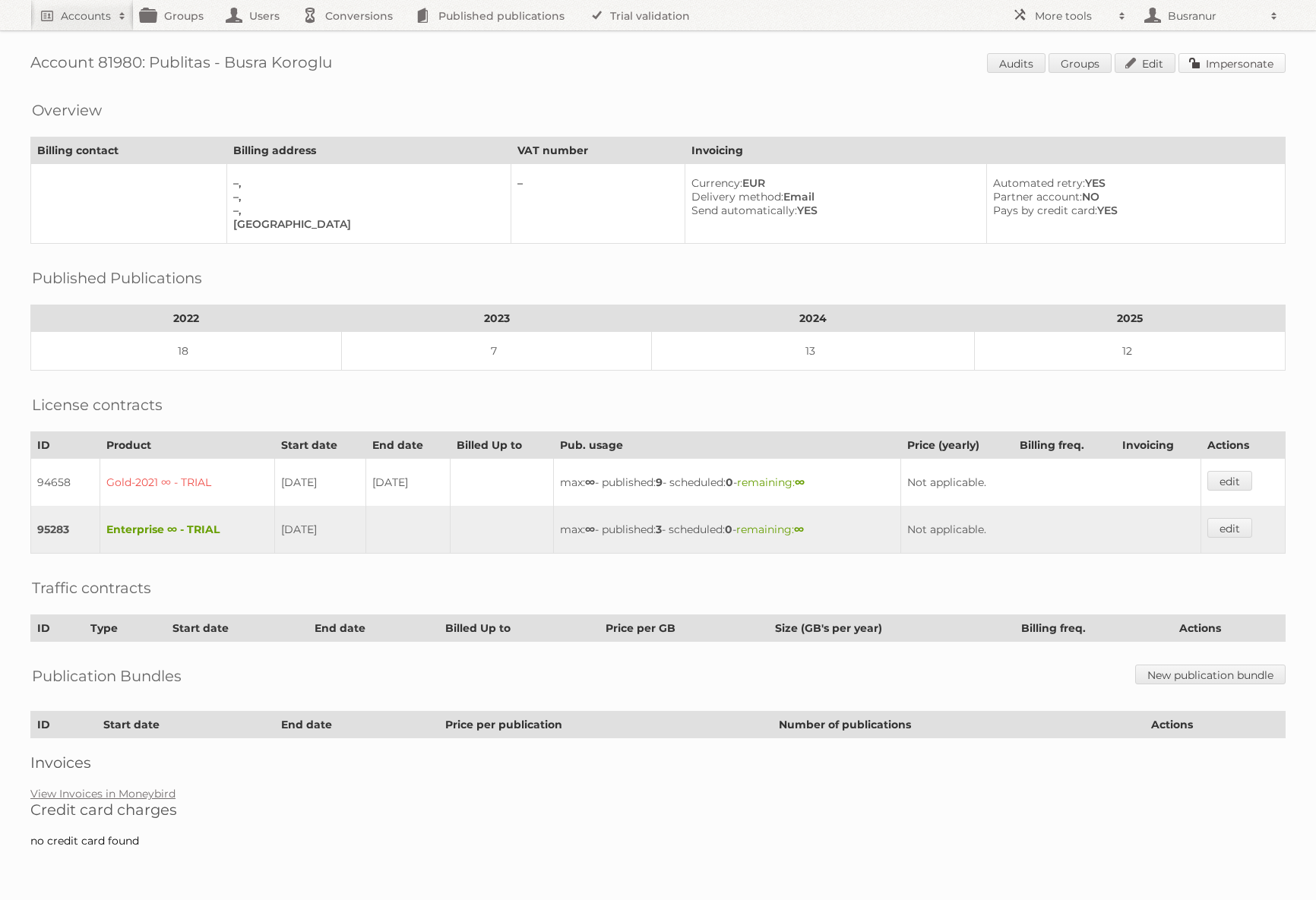
click at [1208, 64] on link "Impersonate" at bounding box center [1232, 62] width 107 height 20
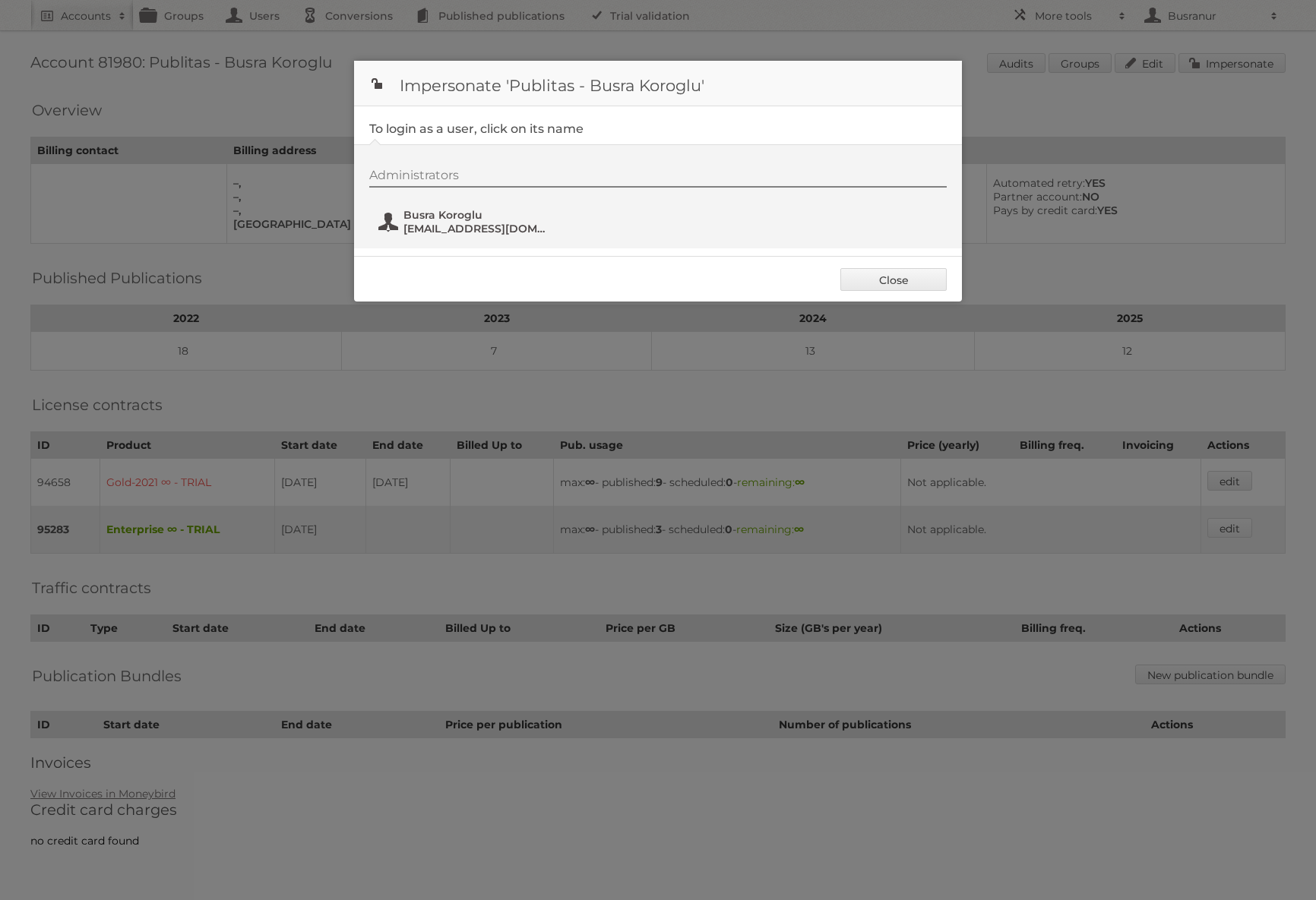
click at [503, 223] on span "[EMAIL_ADDRESS][DOMAIN_NAME]" at bounding box center [477, 229] width 147 height 13
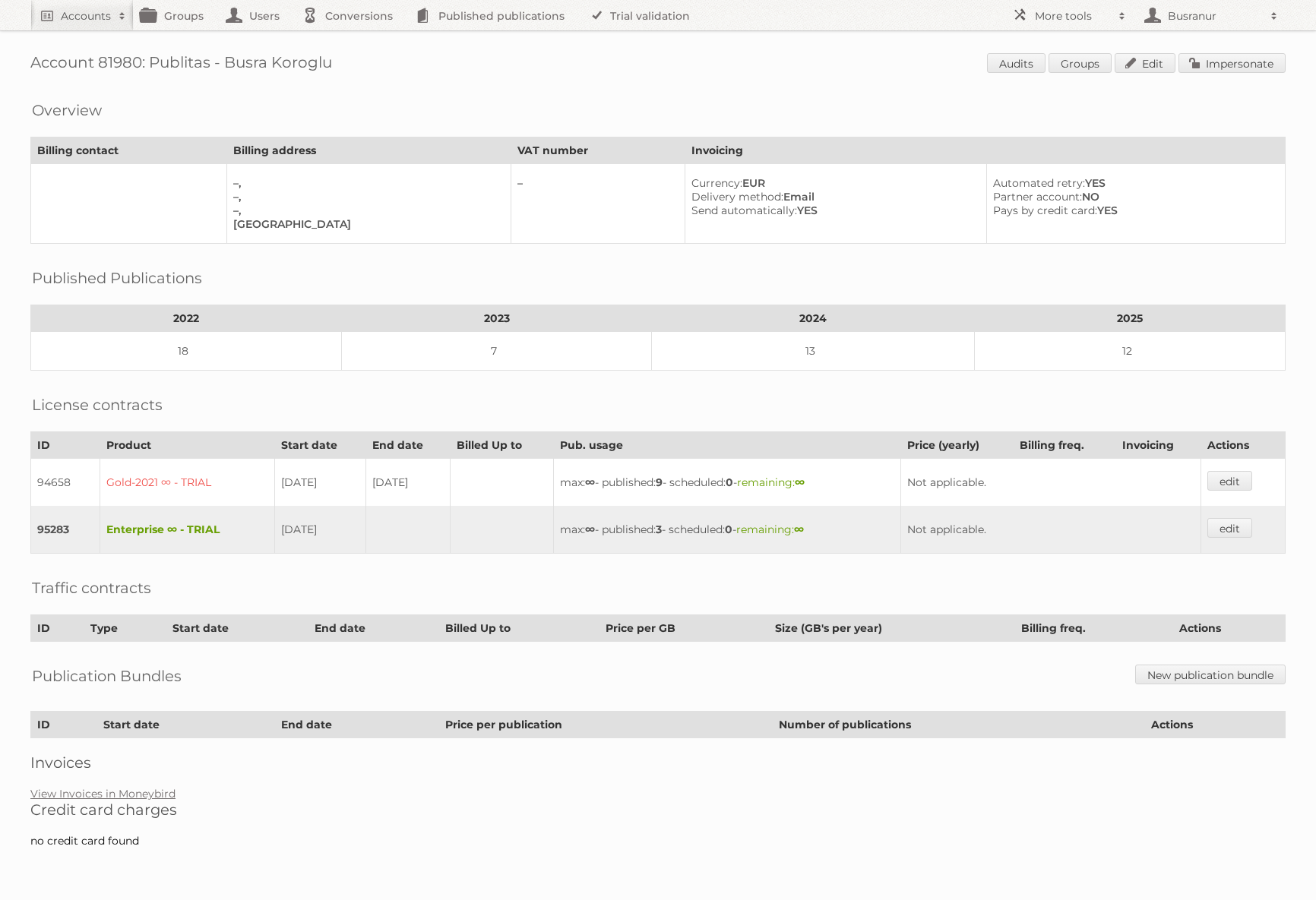
click at [590, 111] on div "Overview Billing contact Billing address VAT number Invoicing –, –, –, [GEOGRAP…" at bounding box center [658, 168] width 1256 height 153
click at [1239, 61] on link "Impersonate" at bounding box center [1232, 62] width 107 height 20
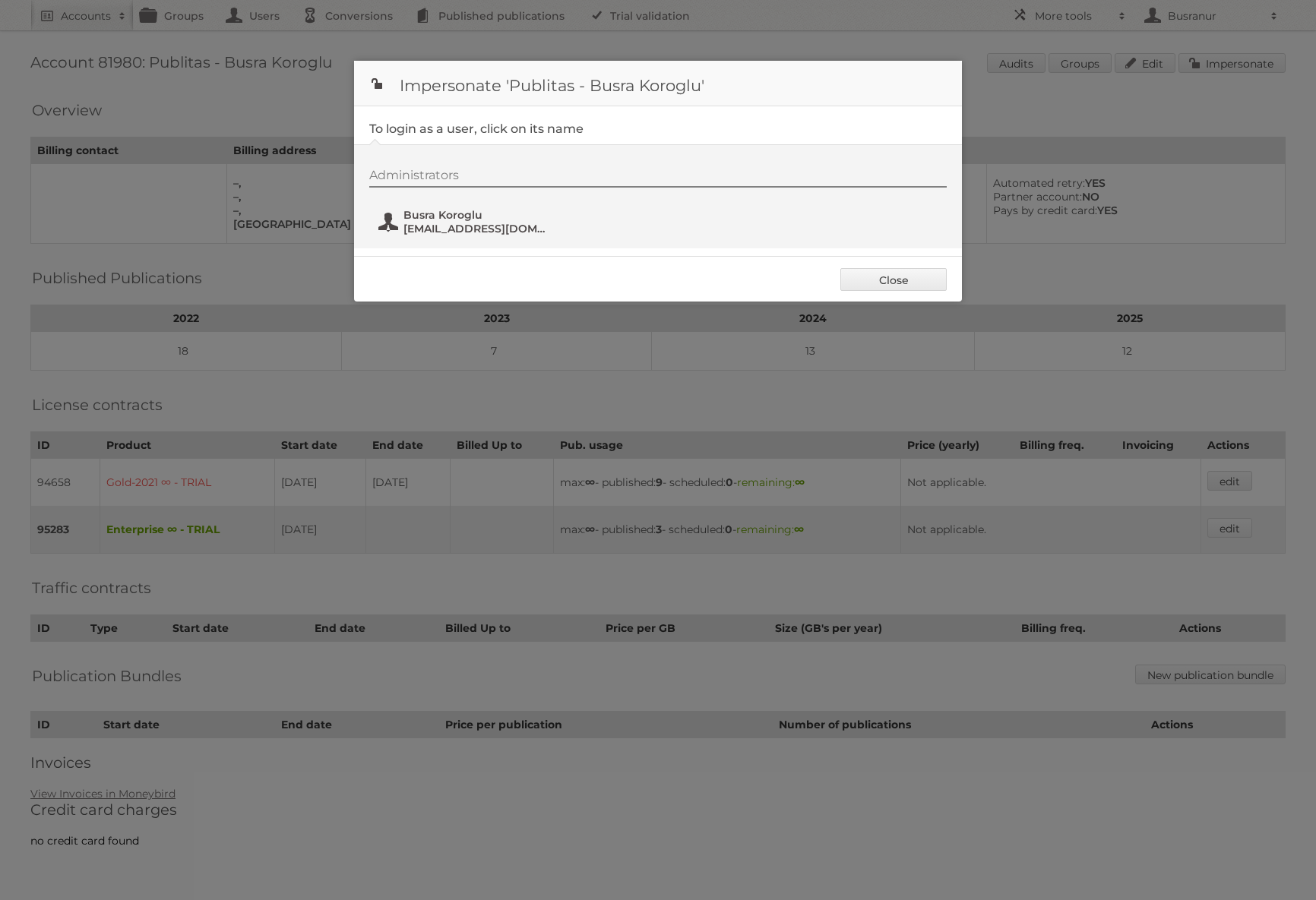
click at [436, 212] on span "Busra Koroglu" at bounding box center [477, 214] width 147 height 13
